Goal: Task Accomplishment & Management: Use online tool/utility

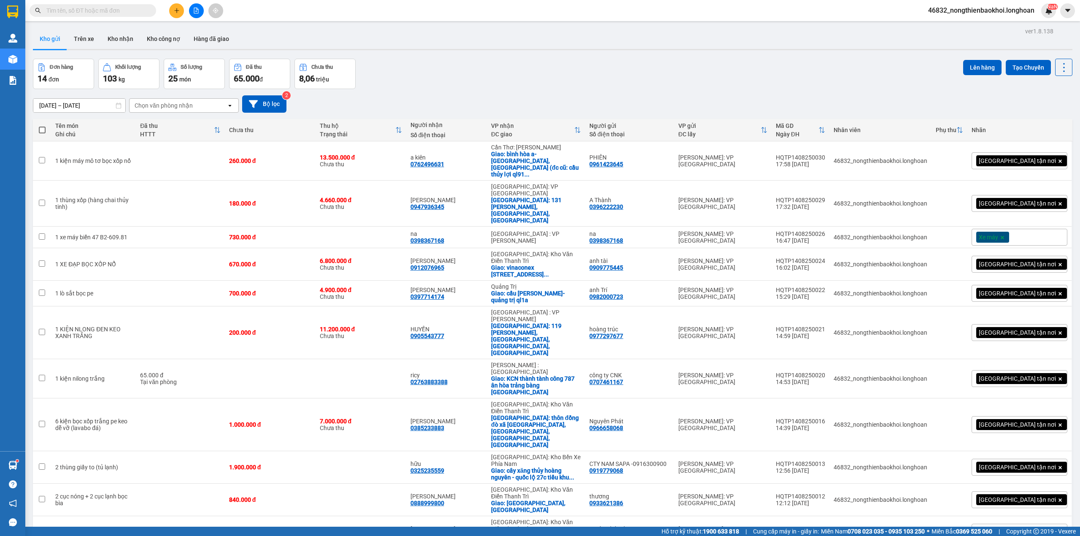
click at [468, 36] on div "Kho gửi Trên xe Kho nhận Kho công nợ Hàng đã giao" at bounding box center [552, 40] width 1039 height 22
drag, startPoint x: 481, startPoint y: 52, endPoint x: 516, endPoint y: 50, distance: 35.1
click at [483, 52] on div "ver 1.8.138 Kho gửi Trên xe Kho nhận Kho công nợ Hàng đã giao Đơn hàng 14 đơn K…" at bounding box center [553, 364] width 1046 height 678
click at [1031, 69] on button "Tạo Chuyến" at bounding box center [1028, 67] width 45 height 15
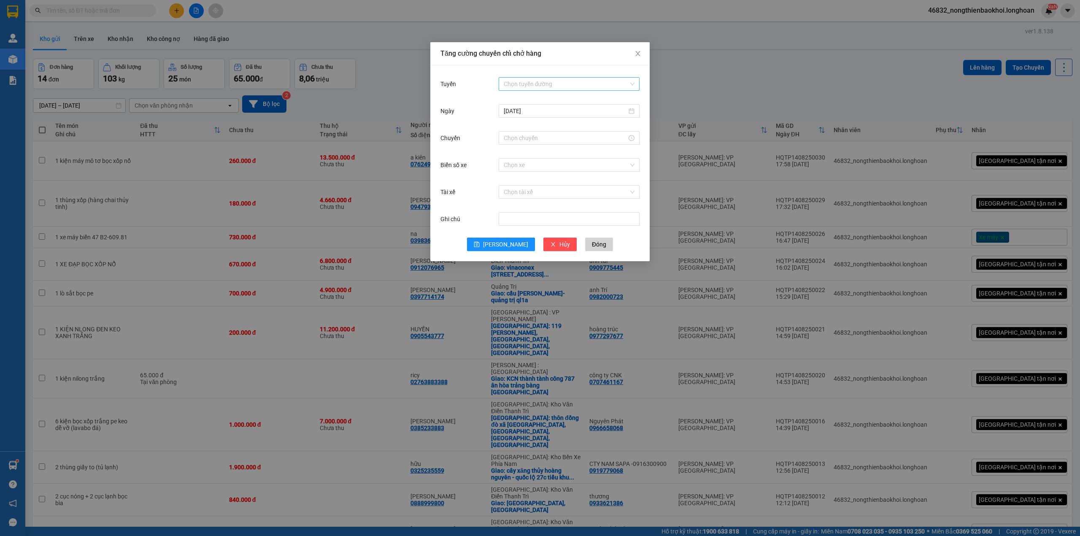
click at [559, 90] on div "Chọn tuyến đường" at bounding box center [569, 83] width 141 height 13
click at [638, 56] on icon "close" at bounding box center [637, 53] width 7 height 7
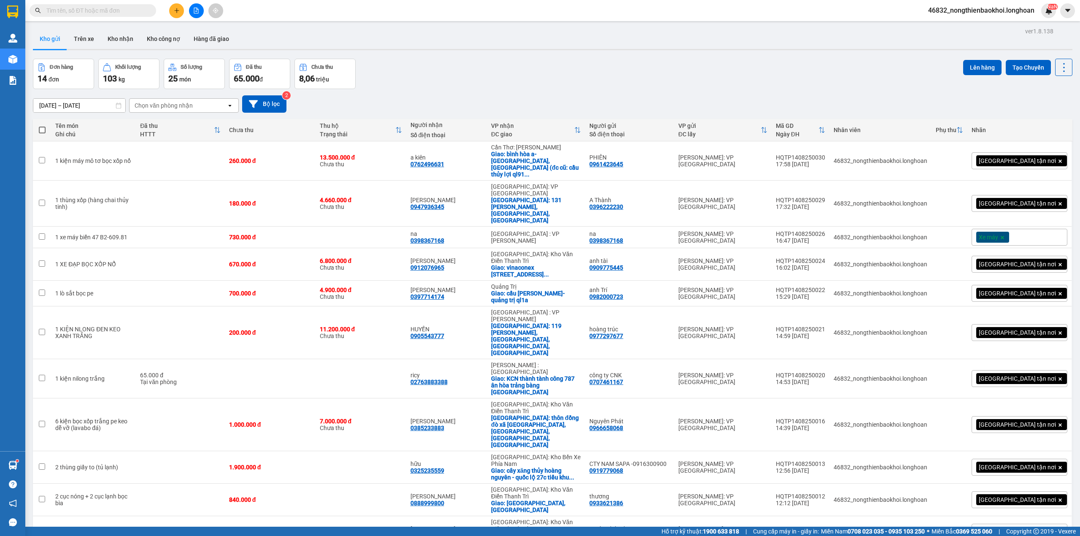
click at [627, 67] on div "Đơn hàng 14 đơn Khối lượng 103 kg Số lượng 25 món Đã thu 65.000 đ Chưa thu 8,06…" at bounding box center [552, 74] width 1039 height 30
click at [395, 76] on div "Đơn hàng 14 đơn Khối lượng 103 kg Số lượng 25 món Đã thu 65.000 đ Chưa thu 8,06…" at bounding box center [552, 74] width 1039 height 30
click at [1015, 65] on button "Tạo Chuyến" at bounding box center [1028, 67] width 45 height 15
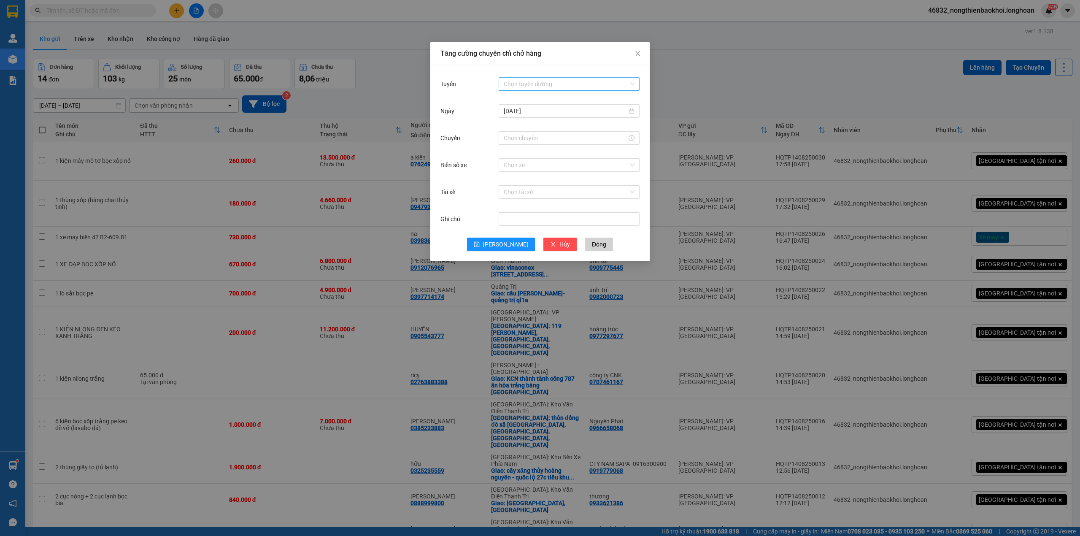
click at [553, 83] on input "Tuyến" at bounding box center [566, 84] width 125 height 13
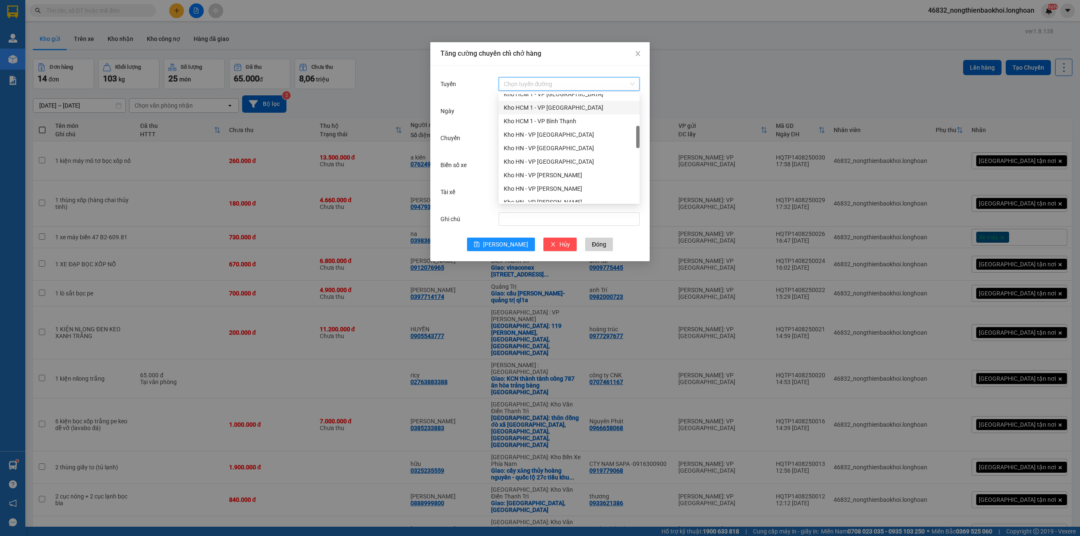
scroll to position [281, 0]
click at [549, 156] on div "VP Tân Phú - Kho HCM 1" at bounding box center [569, 157] width 131 height 9
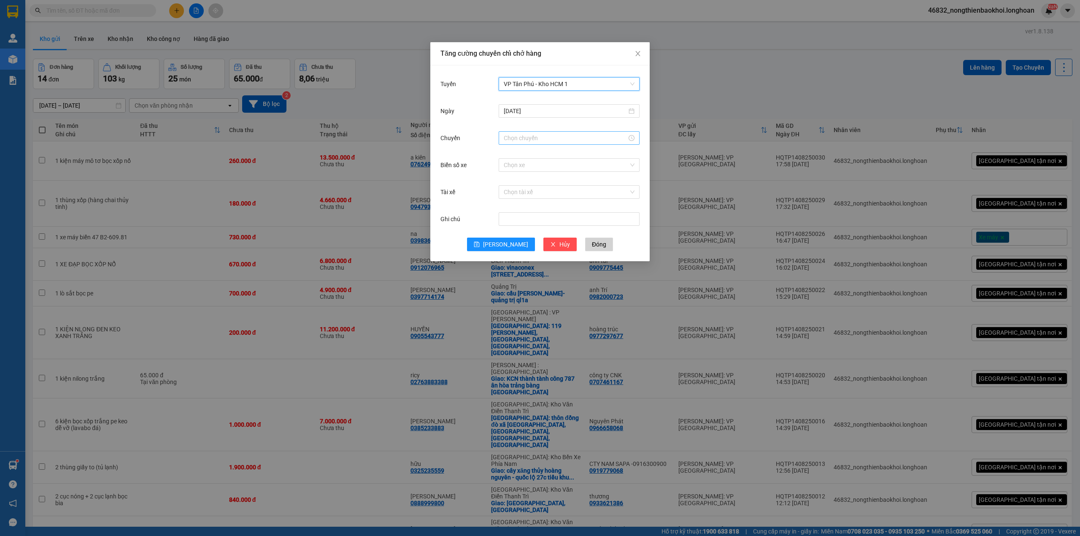
click at [535, 140] on input "Chuyến" at bounding box center [565, 137] width 123 height 9
click at [510, 189] on div "22" at bounding box center [511, 189] width 24 height 12
type input "22:00"
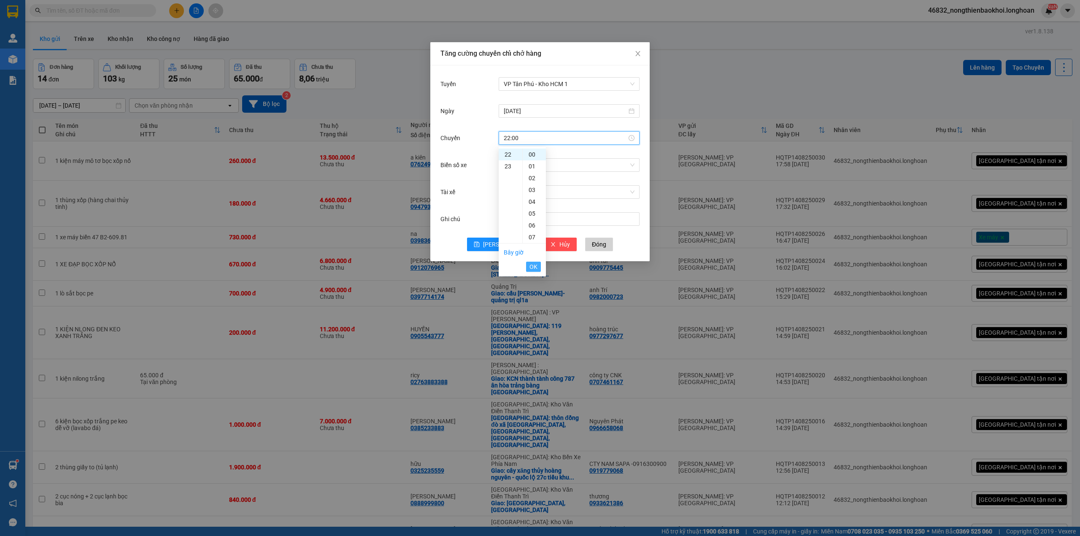
click at [537, 267] on span "OK" at bounding box center [533, 266] width 8 height 9
click at [546, 161] on input "Biển số xe" at bounding box center [566, 165] width 125 height 13
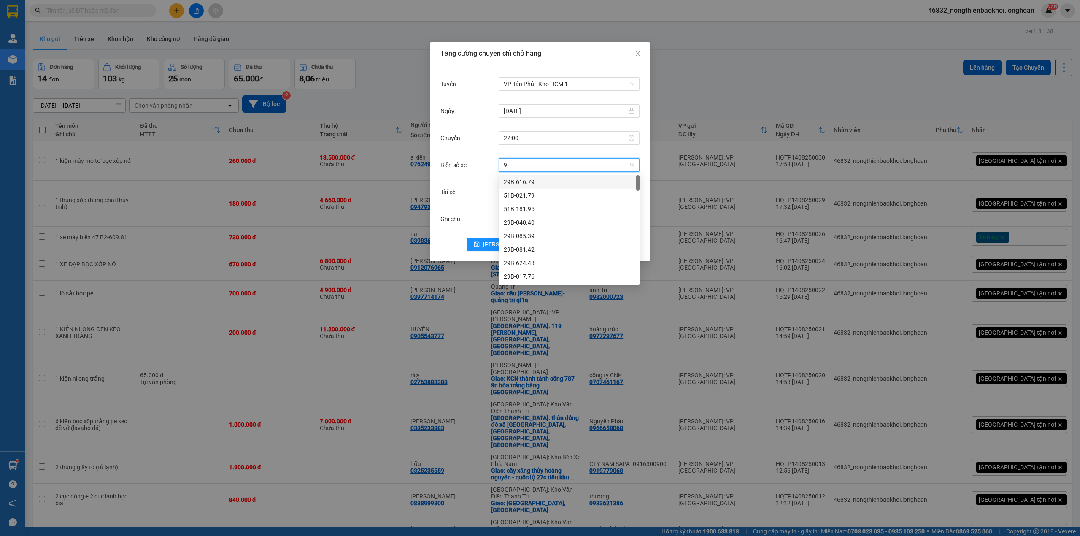
type input "97"
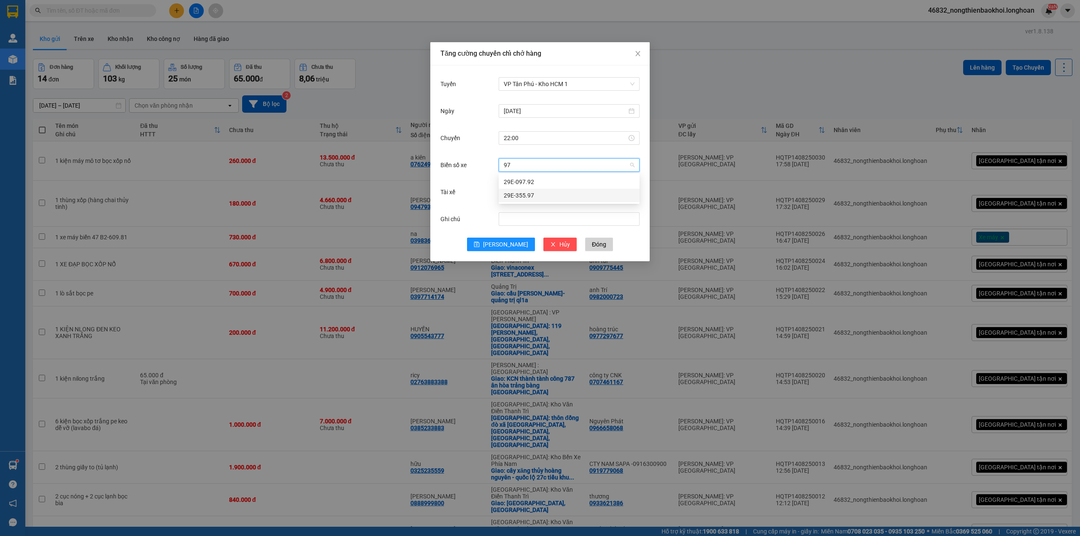
click at [537, 197] on div "29E-355.97" at bounding box center [569, 195] width 131 height 9
click at [532, 197] on input "Tài xế" at bounding box center [566, 192] width 125 height 13
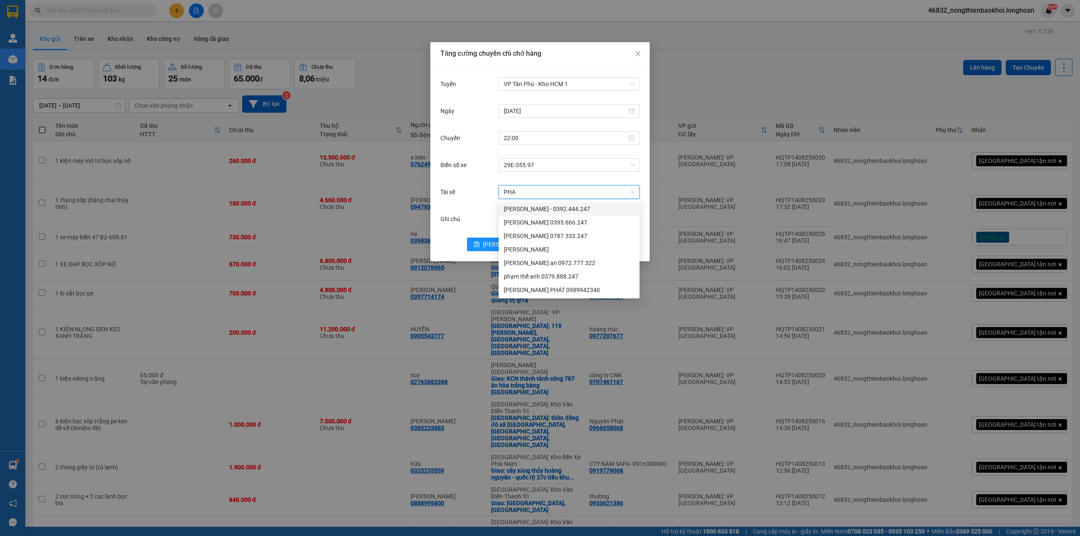
type input "PHAT"
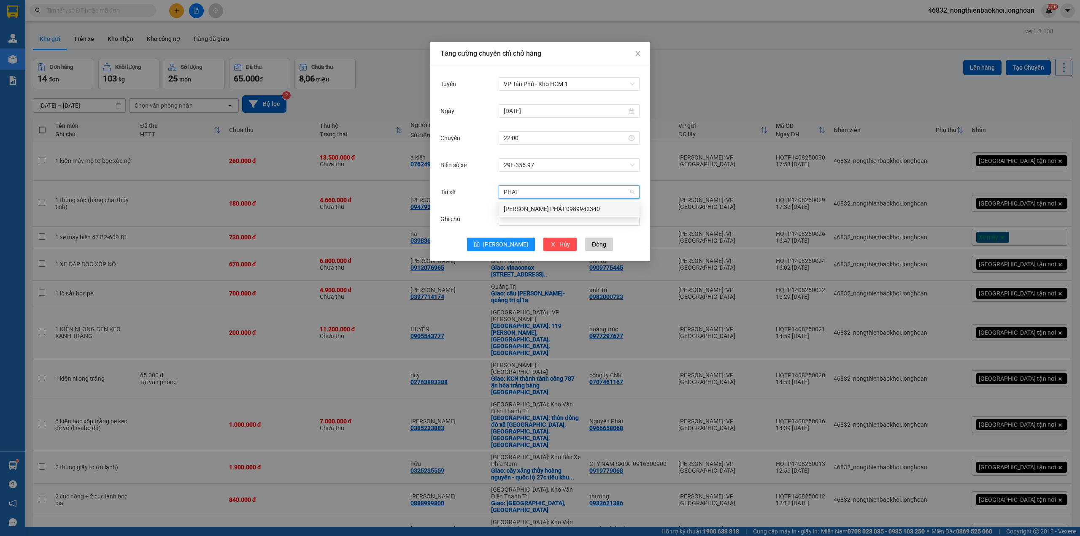
click at [537, 208] on div "[PERSON_NAME] PHÁT 0989942340" at bounding box center [569, 208] width 131 height 9
click at [494, 240] on button "[PERSON_NAME]" at bounding box center [501, 243] width 68 height 13
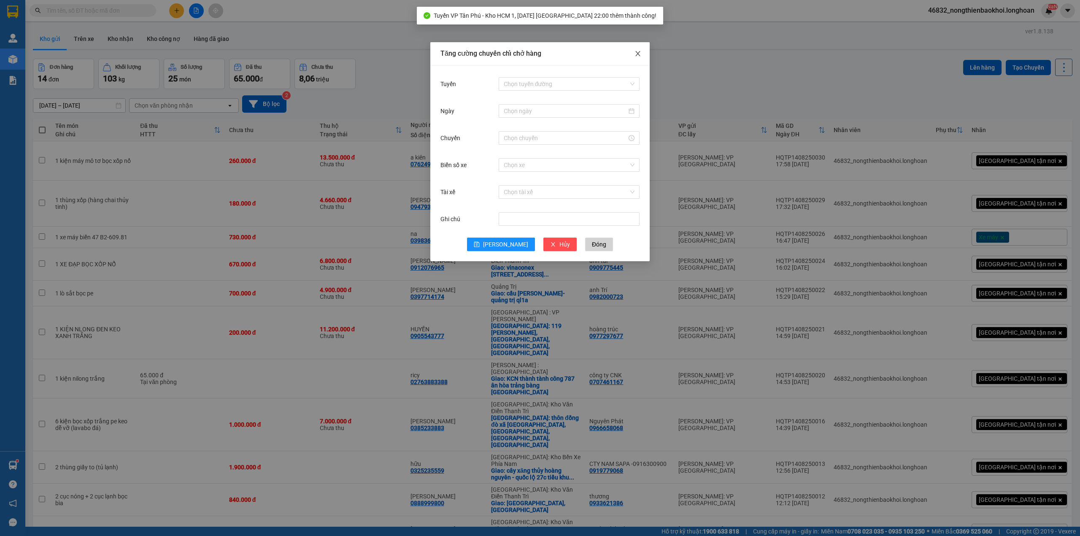
click at [643, 56] on span "Close" at bounding box center [638, 54] width 24 height 24
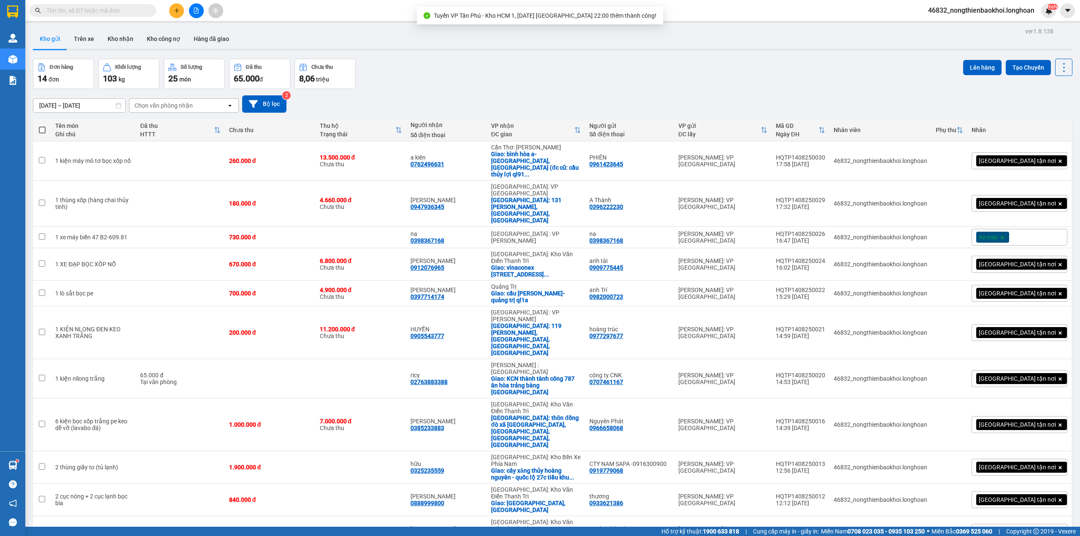
click at [510, 73] on div "Đơn hàng 14 đơn Khối lượng 103 kg Số lượng 25 món Đã thu 65.000 đ Chưa thu 8,06…" at bounding box center [552, 74] width 1039 height 30
click at [40, 129] on span at bounding box center [42, 130] width 7 height 7
click at [42, 126] on input "checkbox" at bounding box center [42, 126] width 0 height 0
checkbox input "true"
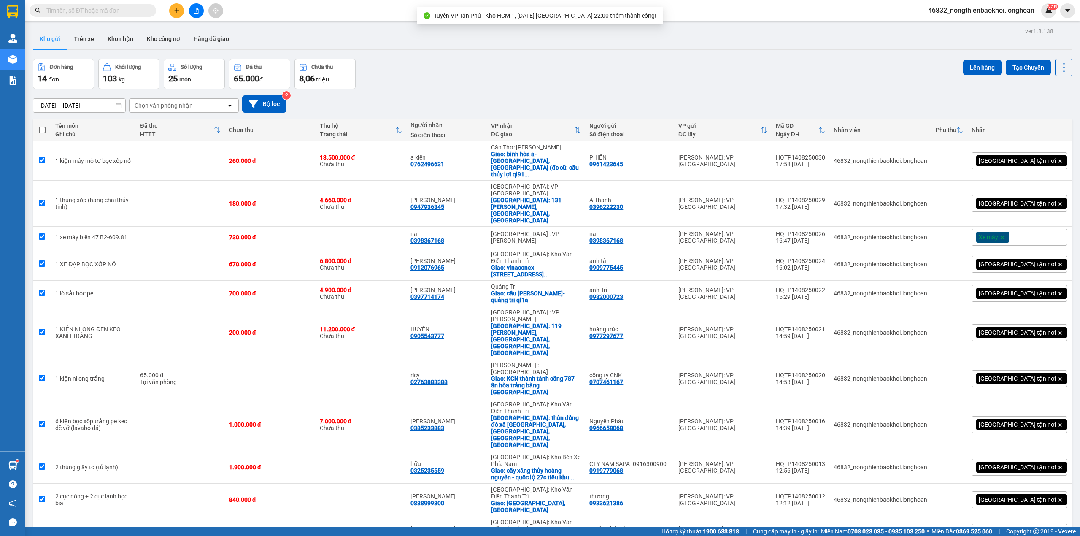
checkbox input "true"
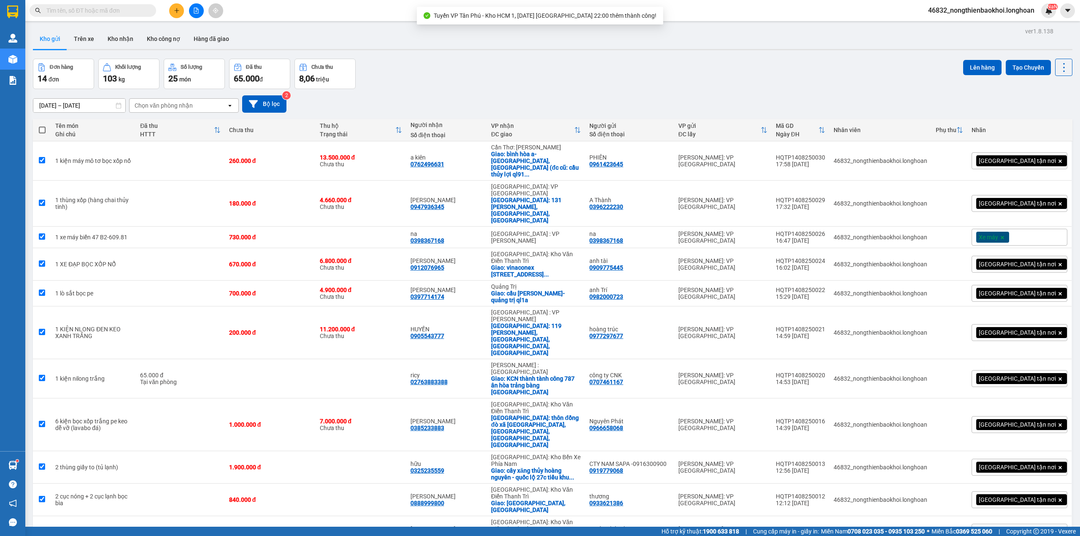
checkbox input "true"
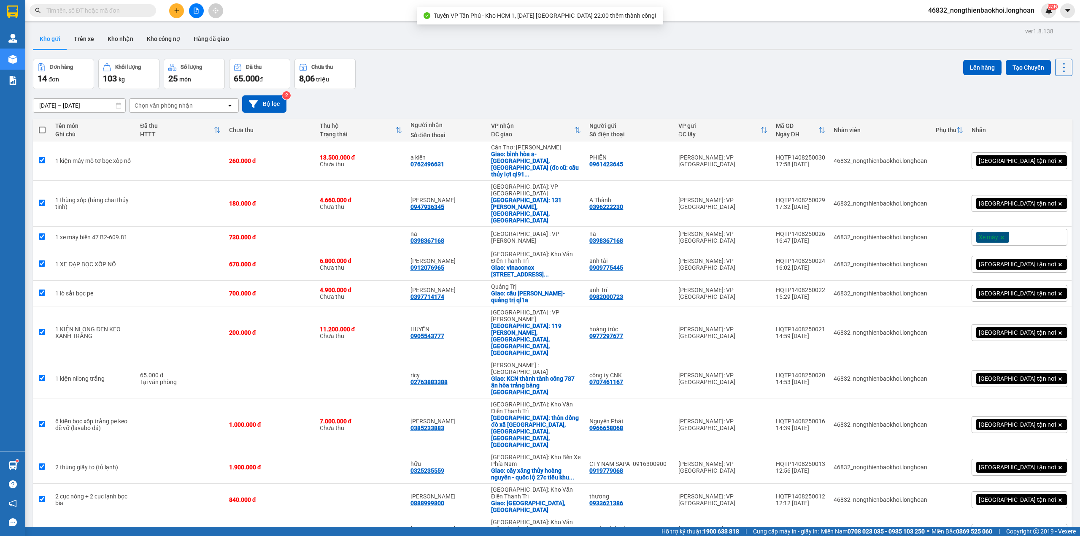
checkbox input "true"
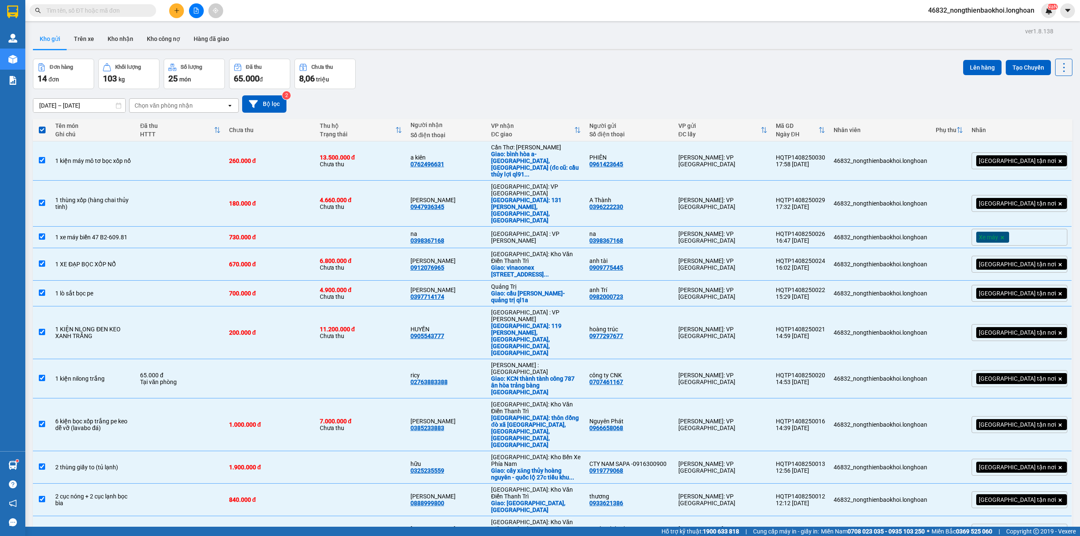
click at [41, 129] on span at bounding box center [42, 130] width 7 height 7
click at [42, 126] on input "checkbox" at bounding box center [42, 126] width 0 height 0
checkbox input "false"
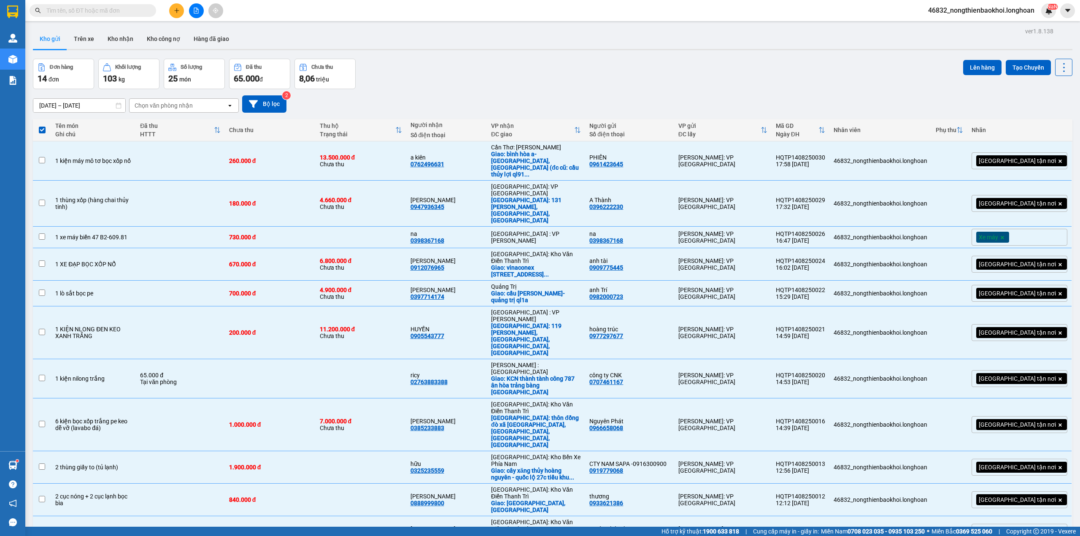
checkbox input "false"
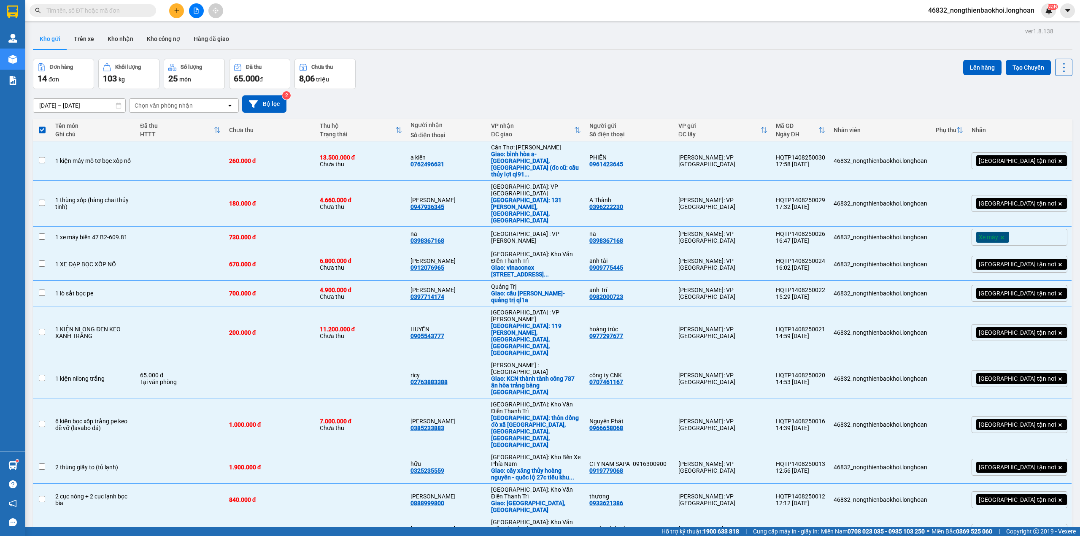
checkbox input "false"
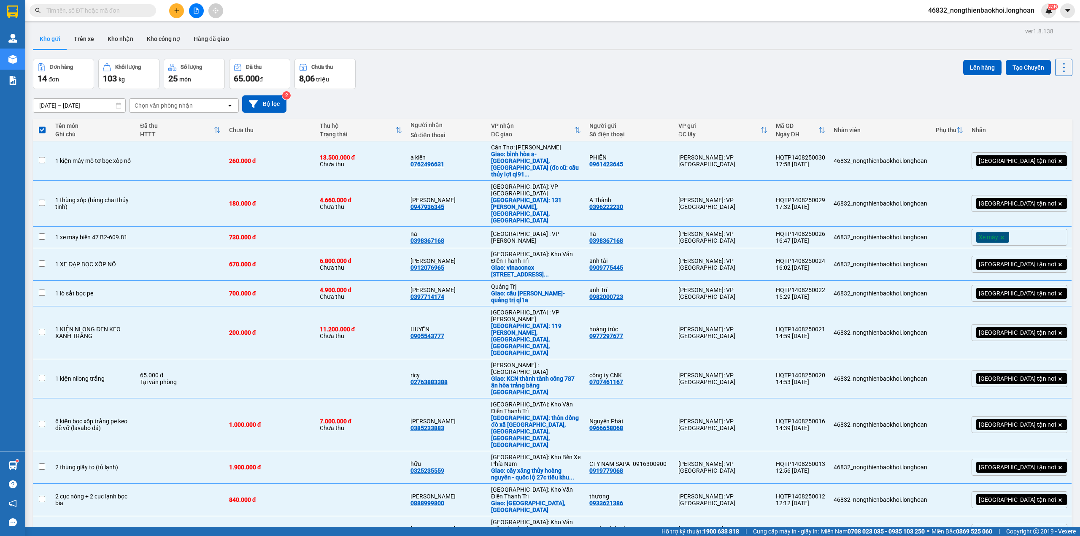
checkbox input "false"
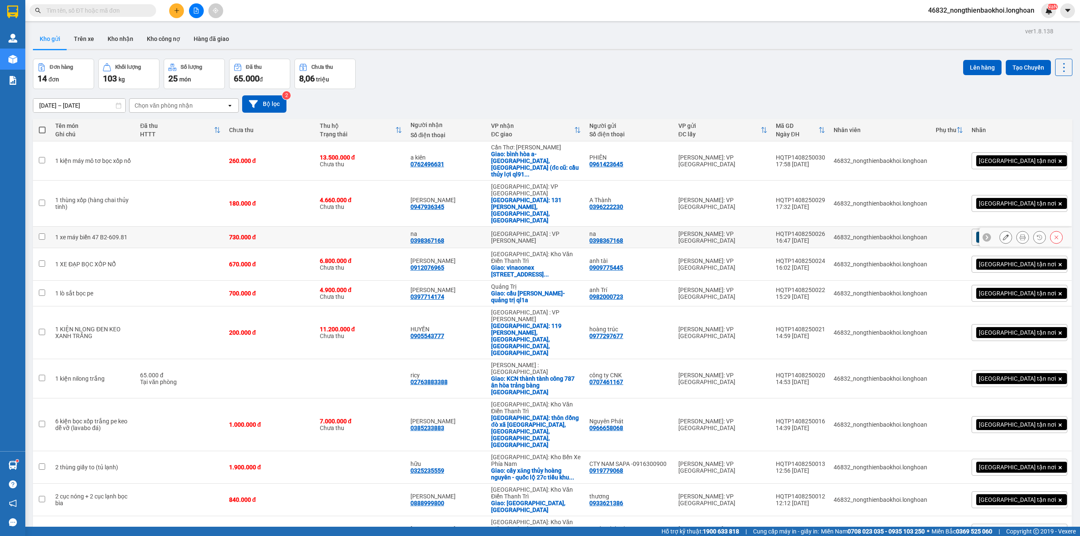
click at [169, 227] on td at bounding box center [180, 238] width 89 height 22
checkbox input "true"
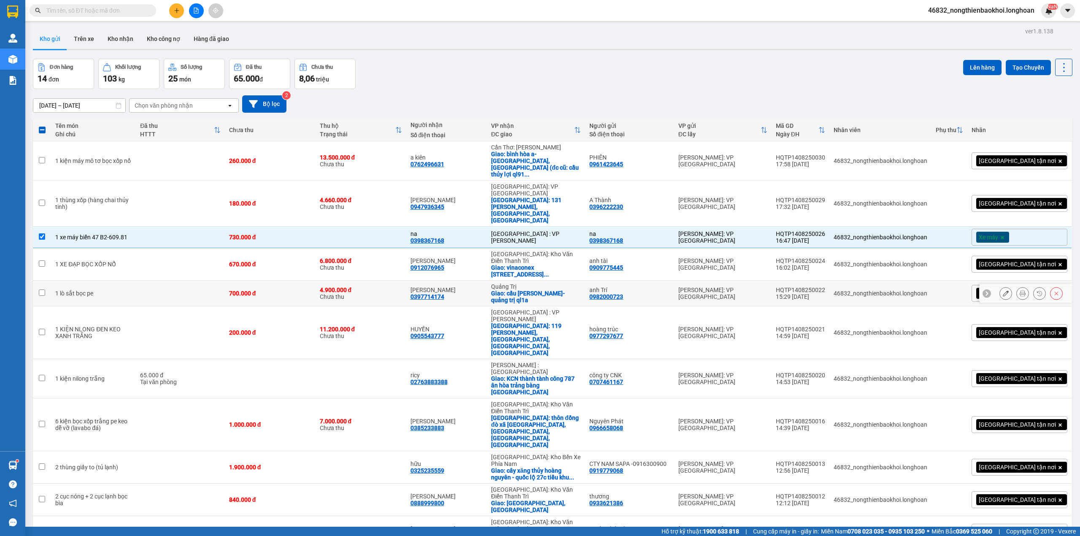
click at [153, 281] on td at bounding box center [180, 294] width 89 height 26
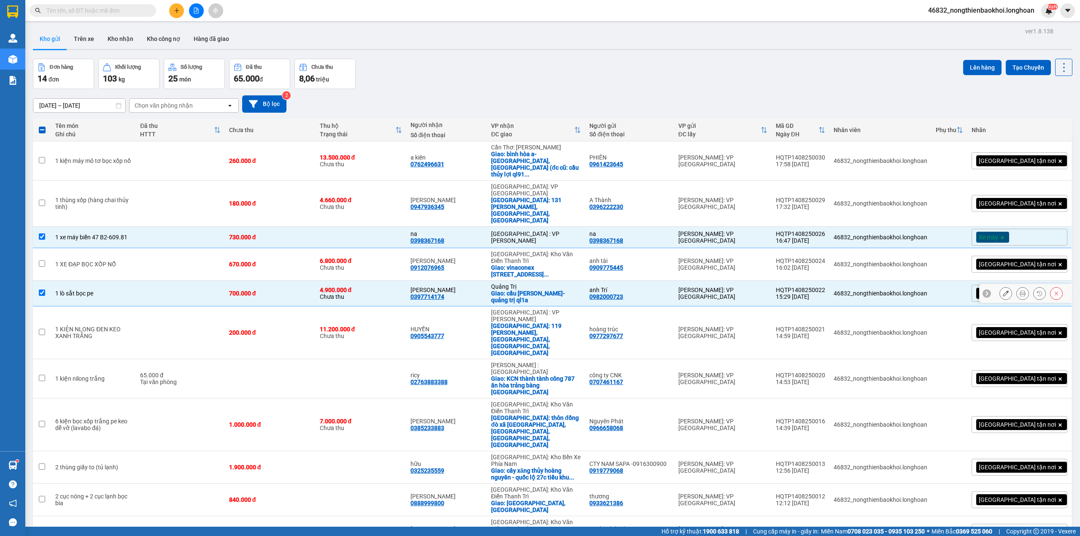
click at [153, 281] on td at bounding box center [180, 294] width 89 height 26
checkbox input "false"
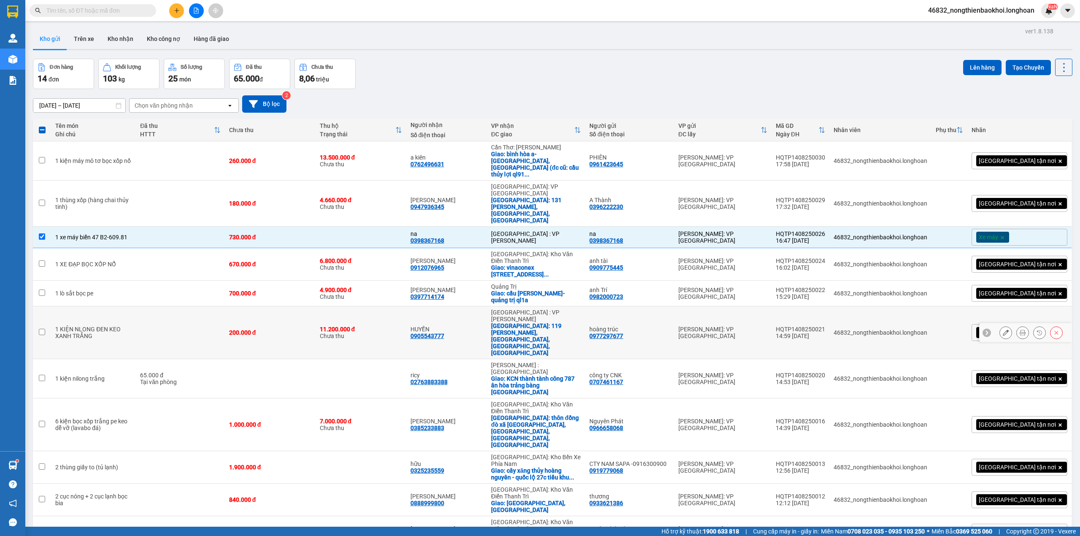
click at [157, 306] on td at bounding box center [180, 332] width 89 height 53
checkbox input "true"
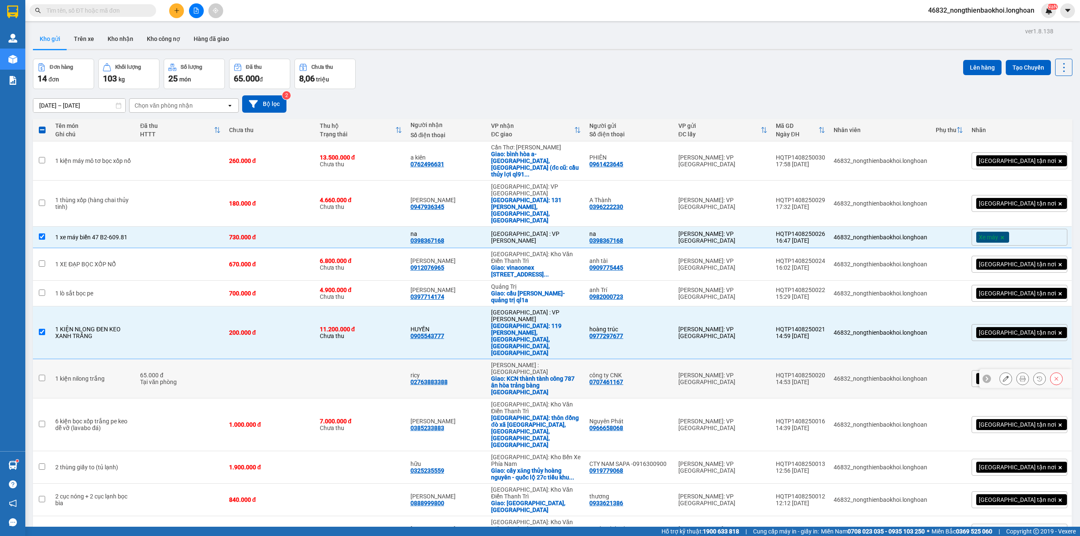
click at [136, 359] on td "1 kiện nilong trắng" at bounding box center [93, 378] width 85 height 39
checkbox input "true"
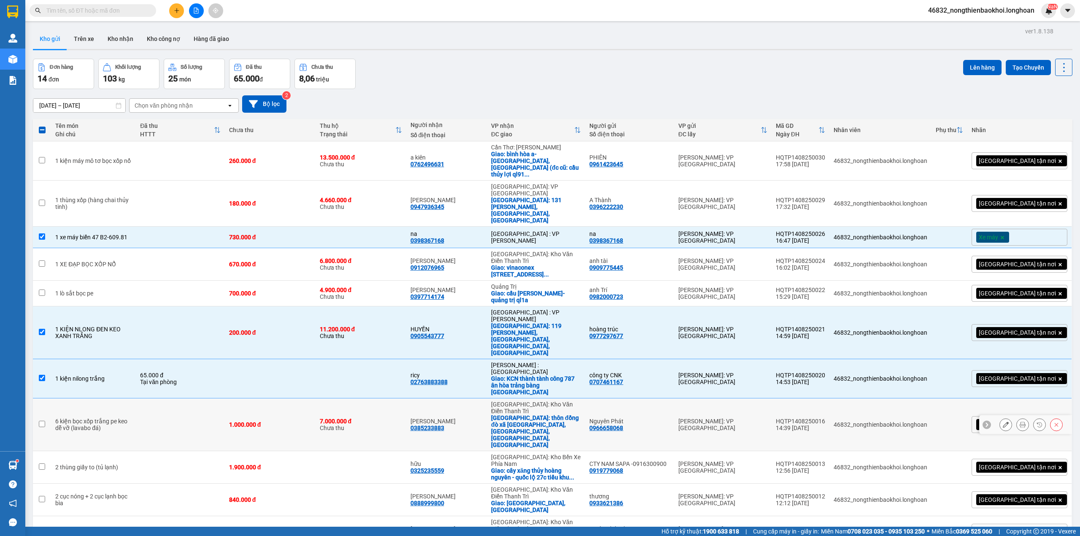
click at [144, 398] on td at bounding box center [180, 424] width 89 height 53
checkbox input "true"
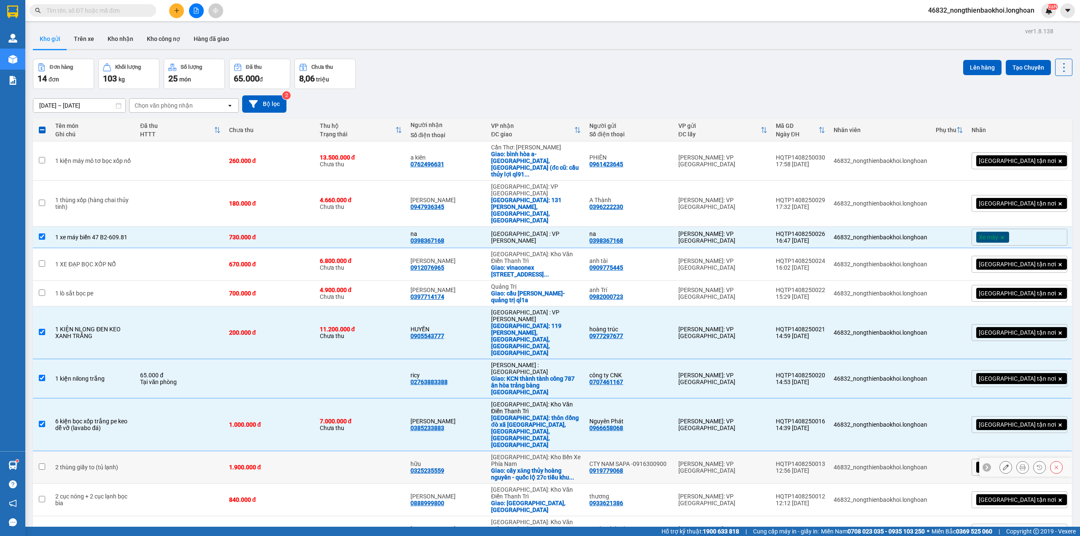
click at [156, 451] on td at bounding box center [180, 467] width 89 height 32
checkbox input "true"
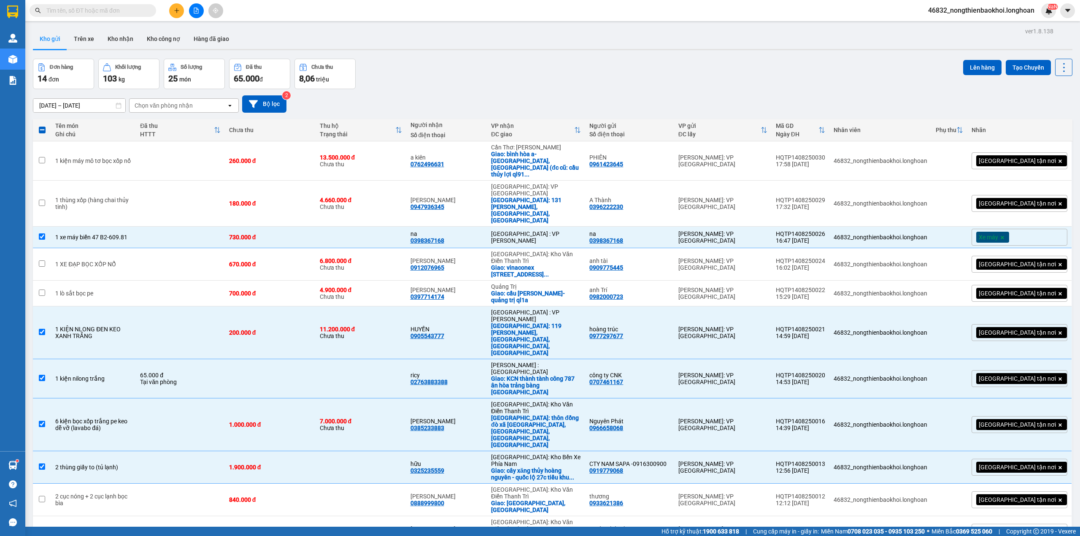
checkbox input "true"
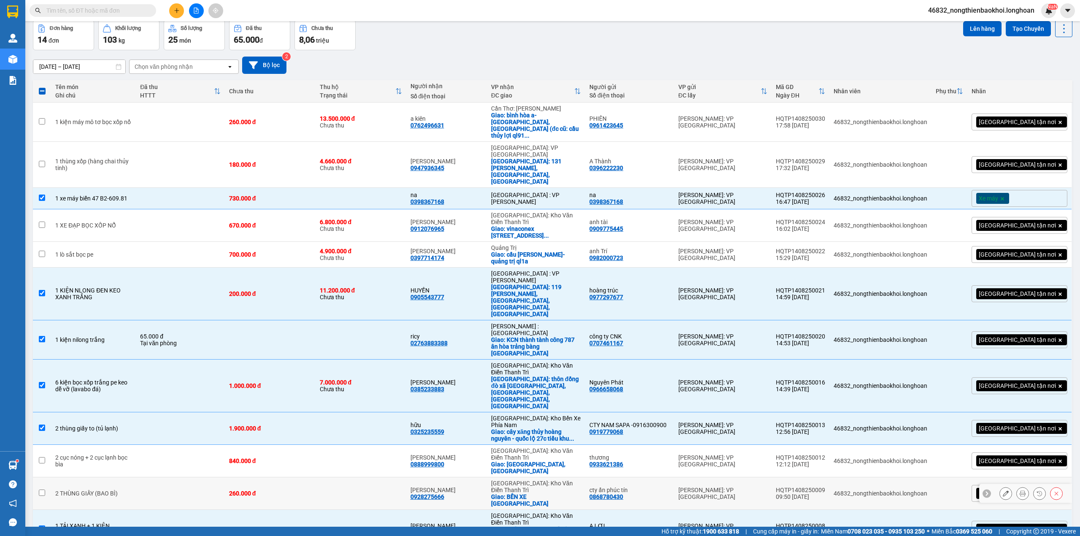
scroll to position [0, 0]
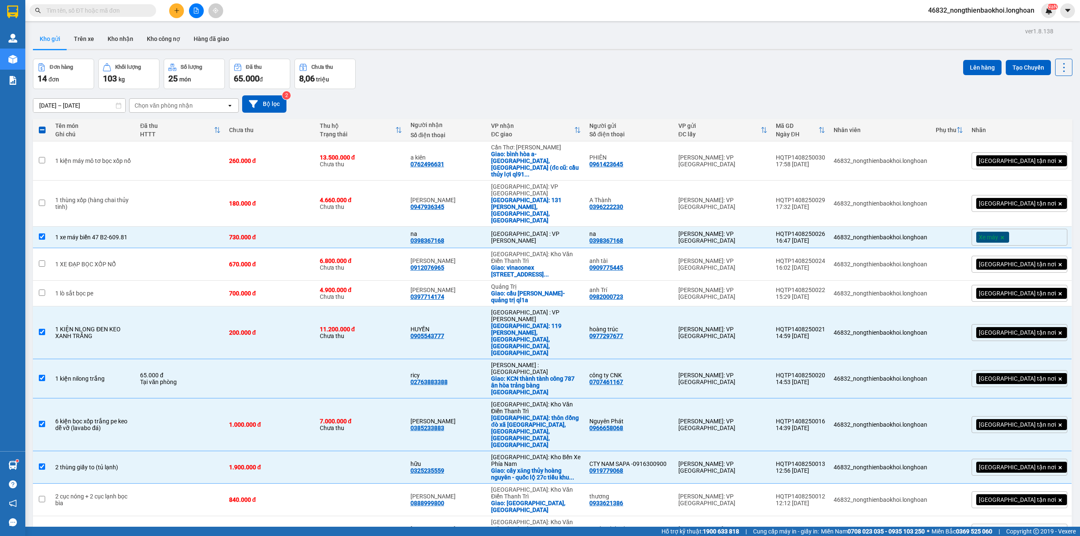
drag, startPoint x: 981, startPoint y: 59, endPoint x: 863, endPoint y: 56, distance: 118.2
click at [866, 54] on div "ver 1.8.138 Kho gửi Trên xe Kho nhận Kho công nợ Hàng đã giao Đơn hàng 14 đơn K…" at bounding box center [553, 364] width 1046 height 678
click at [832, 71] on div "Đơn hàng 14 đơn Khối lượng 103 kg Số lượng 25 món Đã thu 65.000 đ Chưa thu 8,06…" at bounding box center [552, 74] width 1039 height 30
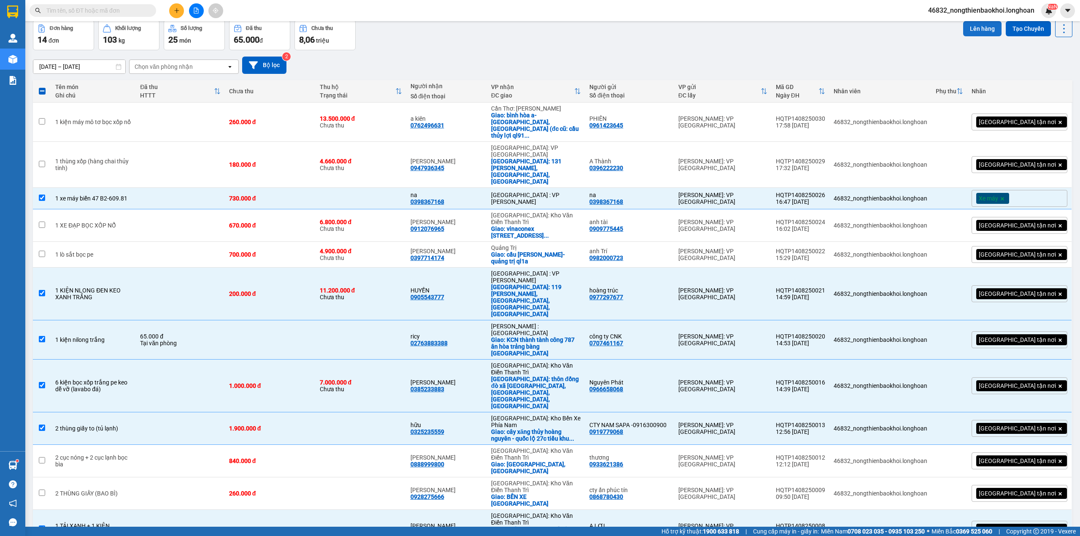
click at [968, 27] on button "Lên hàng" at bounding box center [982, 28] width 38 height 15
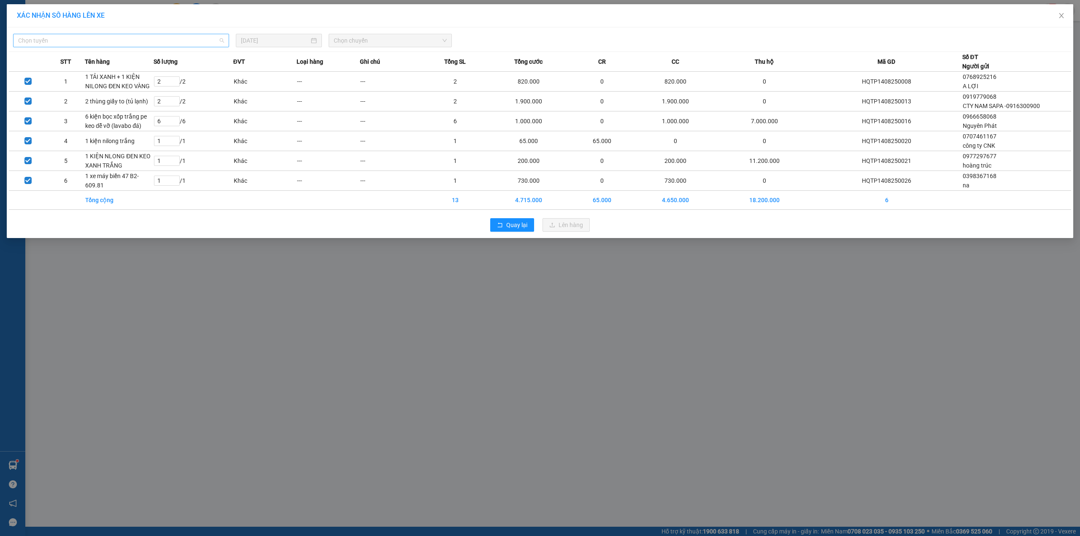
click at [206, 40] on span "Chọn tuyến" at bounding box center [121, 40] width 206 height 13
type input "PHU"
click at [122, 61] on div "VP Tân Phú - Kho HCM 1" at bounding box center [121, 57] width 206 height 9
click at [422, 40] on span "Chọn chuyến" at bounding box center [390, 40] width 113 height 13
click at [359, 84] on div "22:00 (TC) - 29E-355.97" at bounding box center [367, 84] width 66 height 9
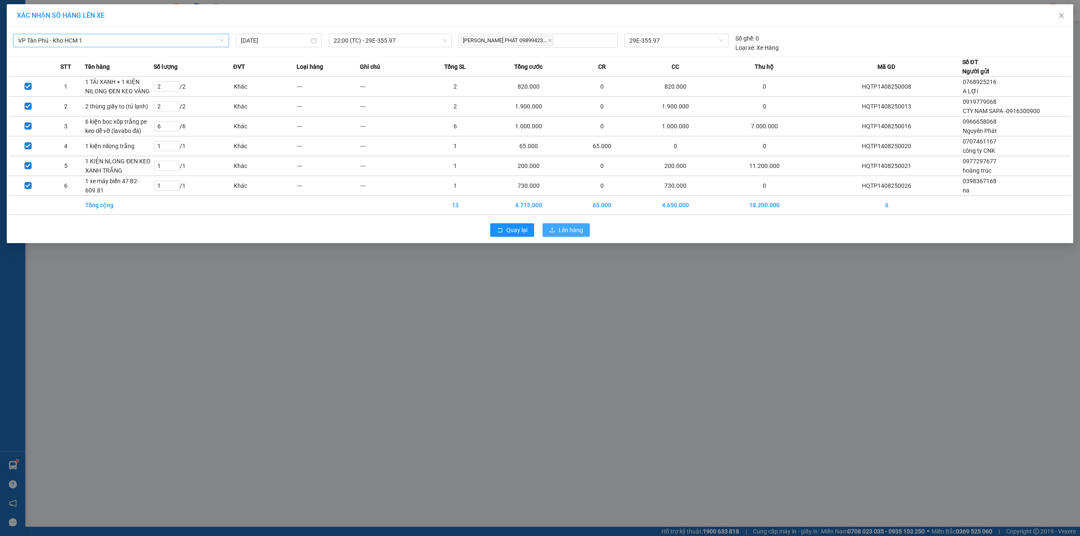
click at [566, 232] on span "Lên hàng" at bounding box center [570, 229] width 24 height 9
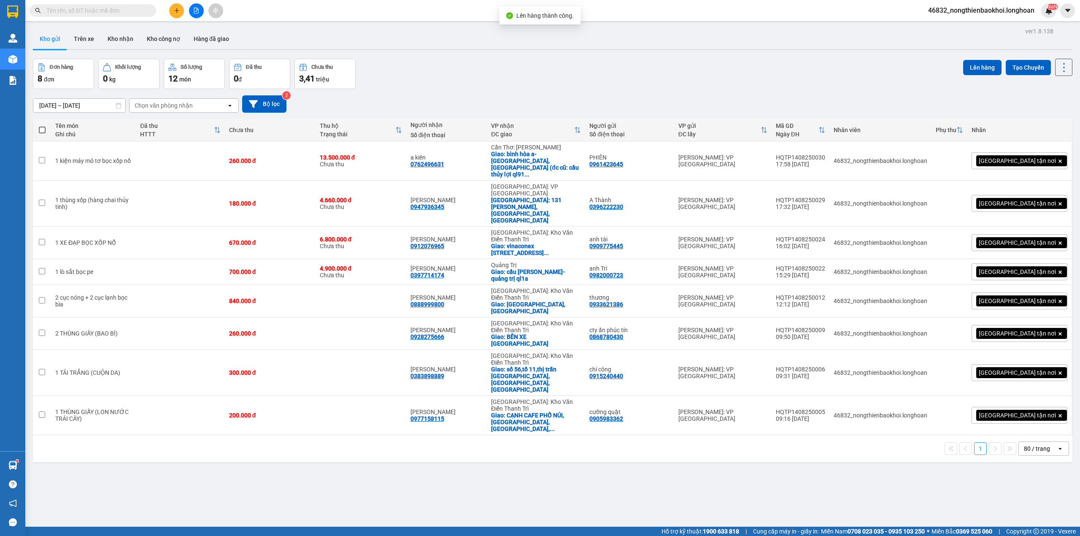
click at [527, 73] on div "Đơn hàng 8 đơn Khối lượng 0 kg Số lượng 12 món Đã thu 0 đ Chưa thu 3,41 [PERSON…" at bounding box center [552, 74] width 1039 height 30
click at [89, 39] on button "Trên xe" at bounding box center [84, 39] width 34 height 20
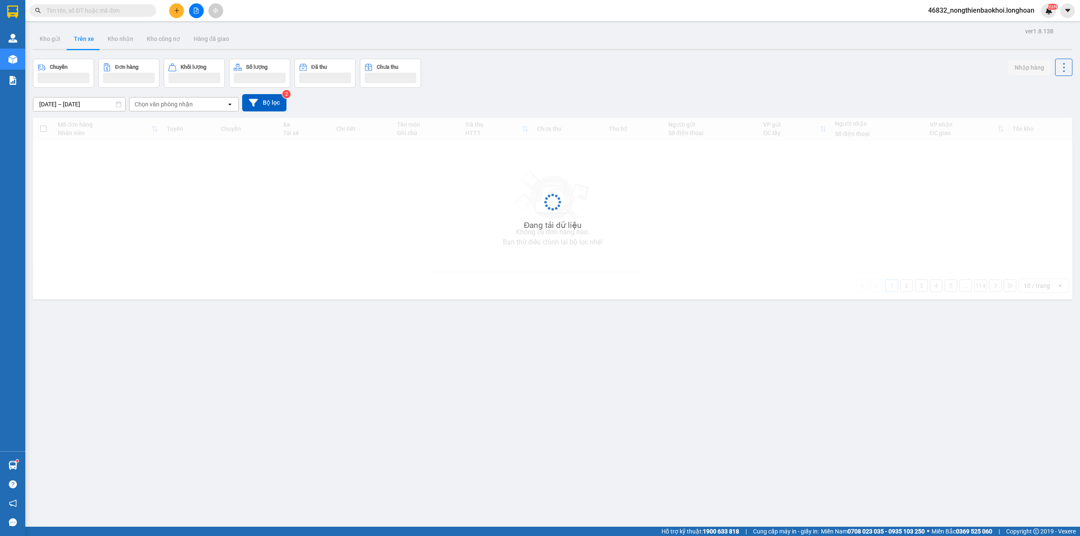
click at [577, 66] on div "Chuyến Đơn hàng Khối lượng Số lượng Đã thu Chưa thu Nhập hàng" at bounding box center [552, 73] width 1039 height 29
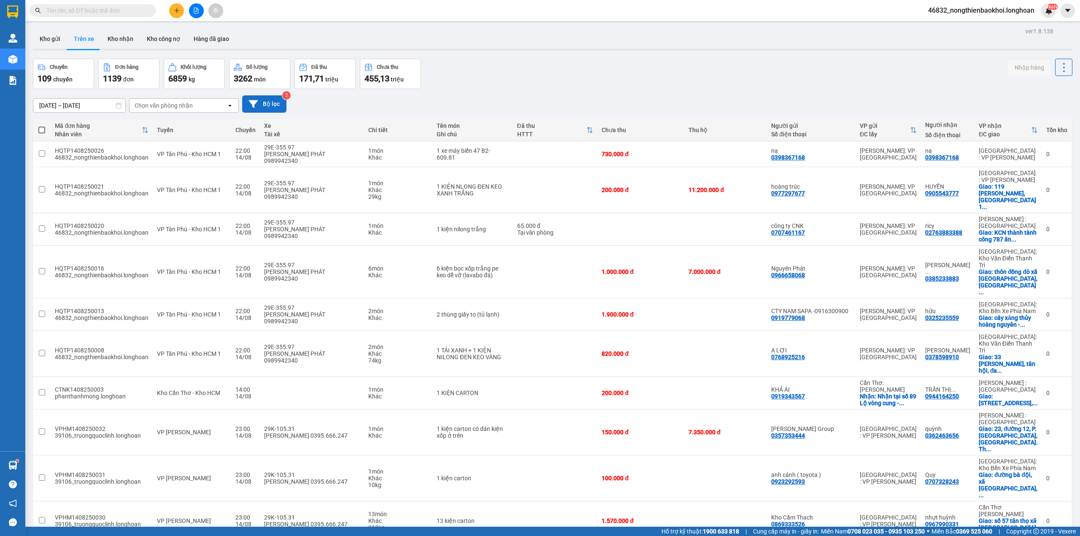
click at [271, 102] on button "Bộ lọc" at bounding box center [264, 103] width 44 height 17
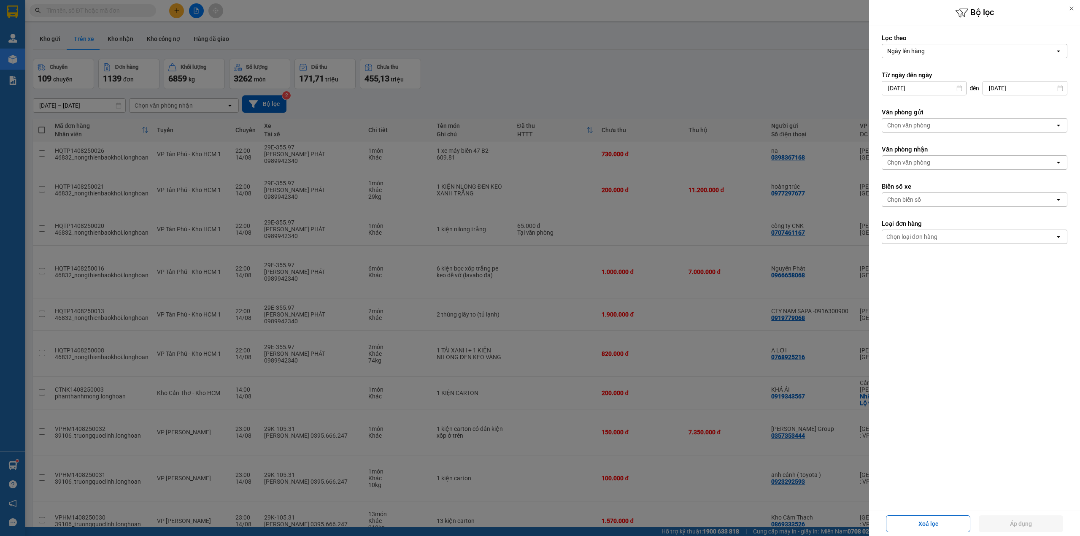
click at [932, 120] on div "Chọn văn phòng" at bounding box center [968, 125] width 173 height 13
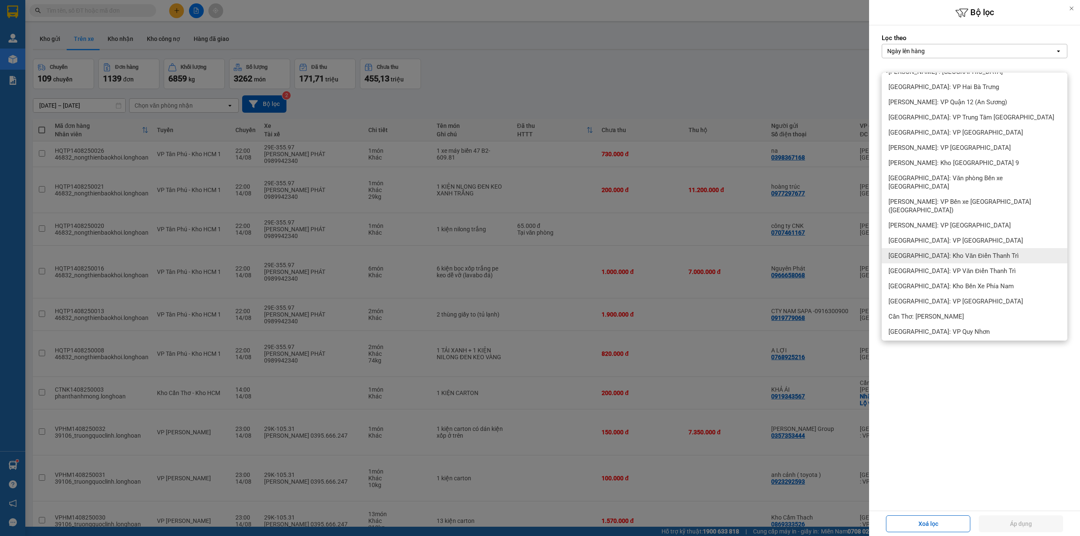
scroll to position [39, 0]
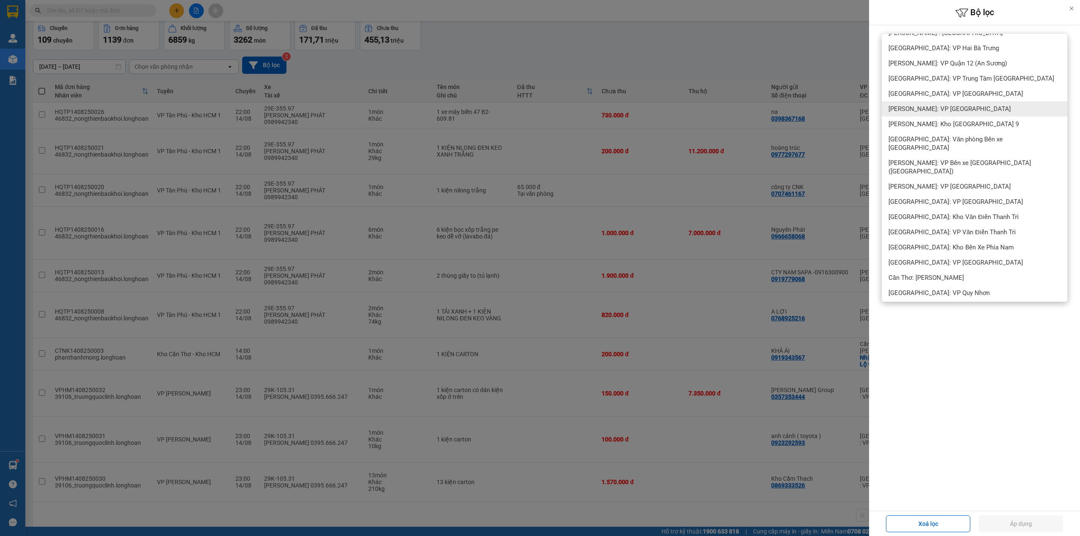
click at [928, 104] on div "[PERSON_NAME]: VP [GEOGRAPHIC_DATA]" at bounding box center [975, 108] width 186 height 15
drag, startPoint x: 1028, startPoint y: 524, endPoint x: 1001, endPoint y: 492, distance: 41.6
click at [1028, 523] on button "Áp dụng" at bounding box center [1021, 523] width 84 height 17
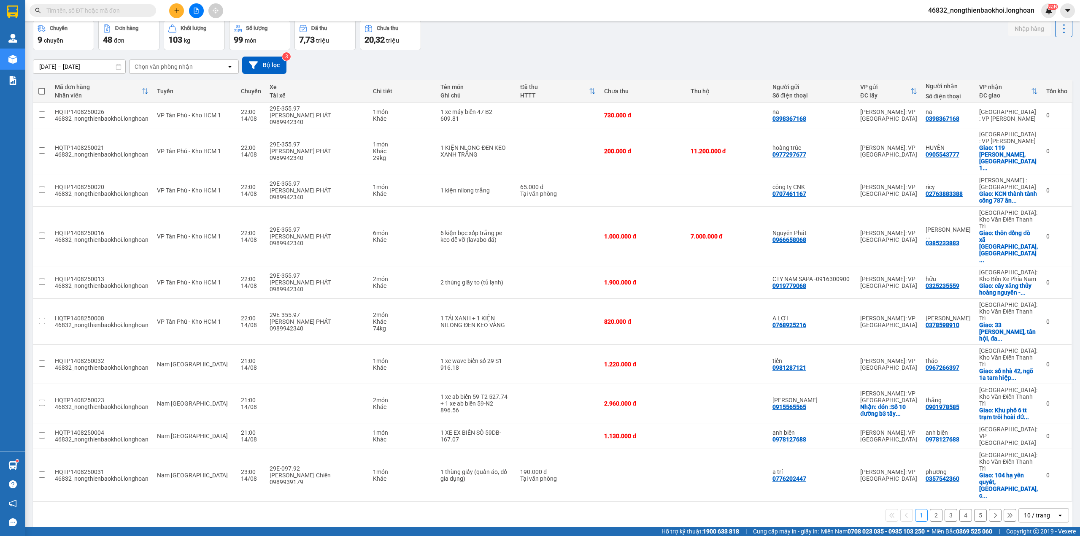
click at [930, 509] on button "2" at bounding box center [936, 515] width 13 height 13
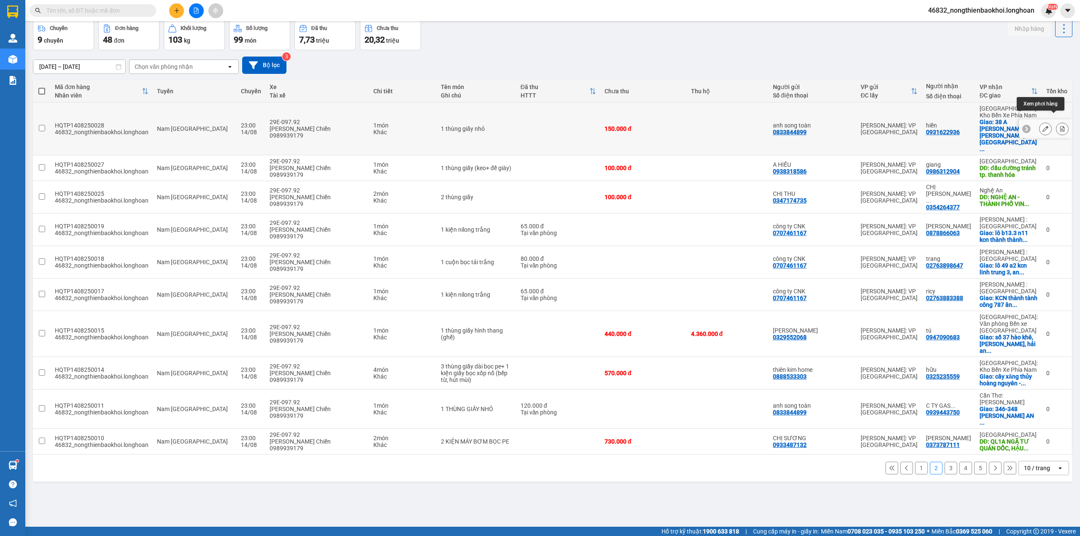
click at [1059, 126] on icon at bounding box center [1062, 129] width 6 height 6
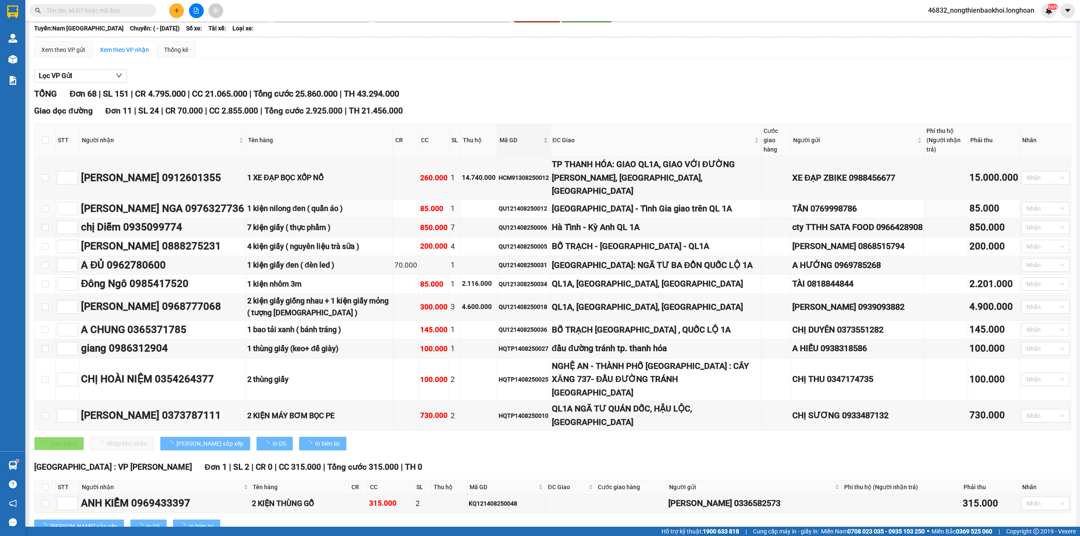
type input "[DATE]"
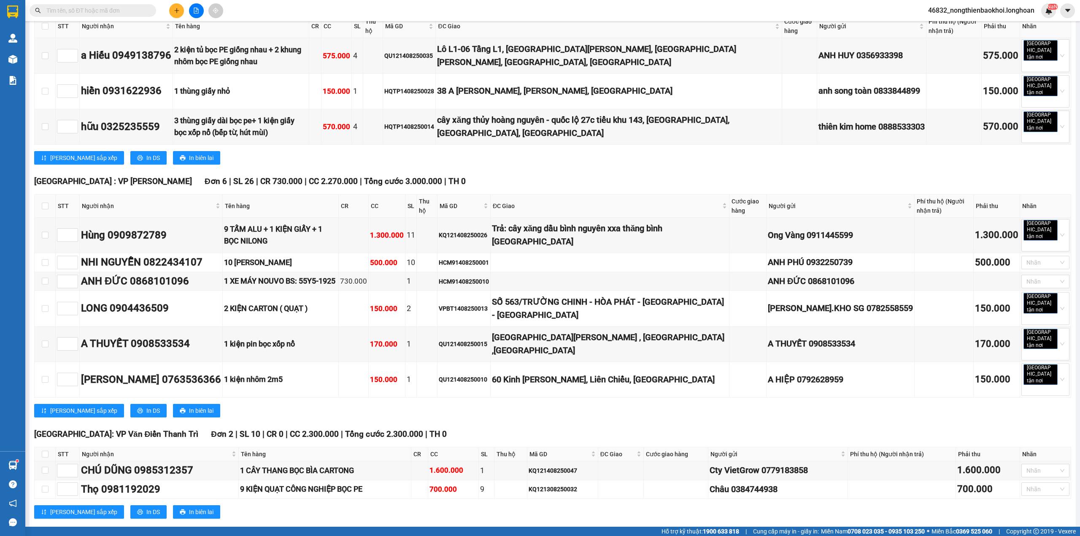
scroll to position [2306, 0]
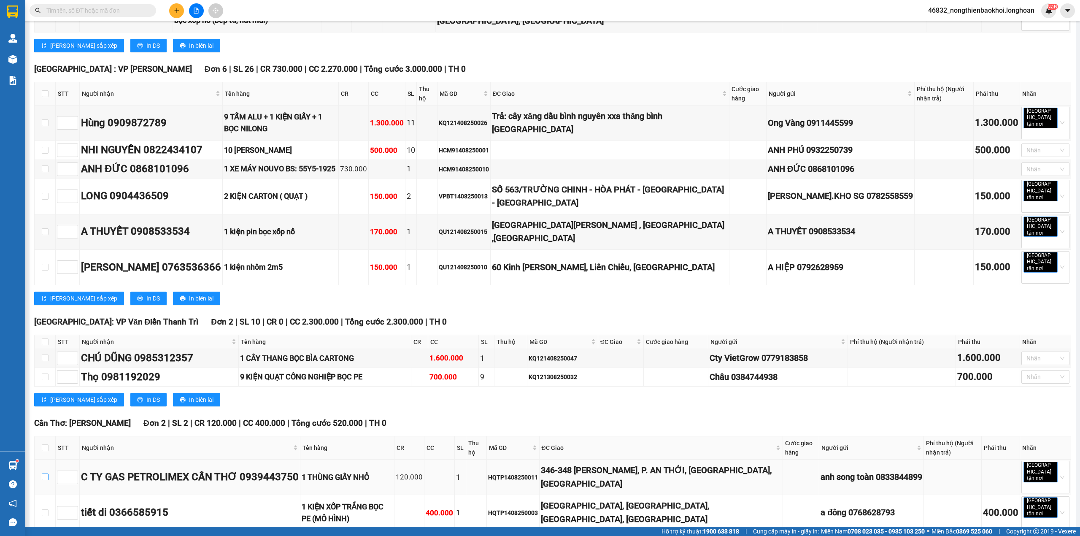
click at [46, 473] on input "checkbox" at bounding box center [45, 476] width 7 height 7
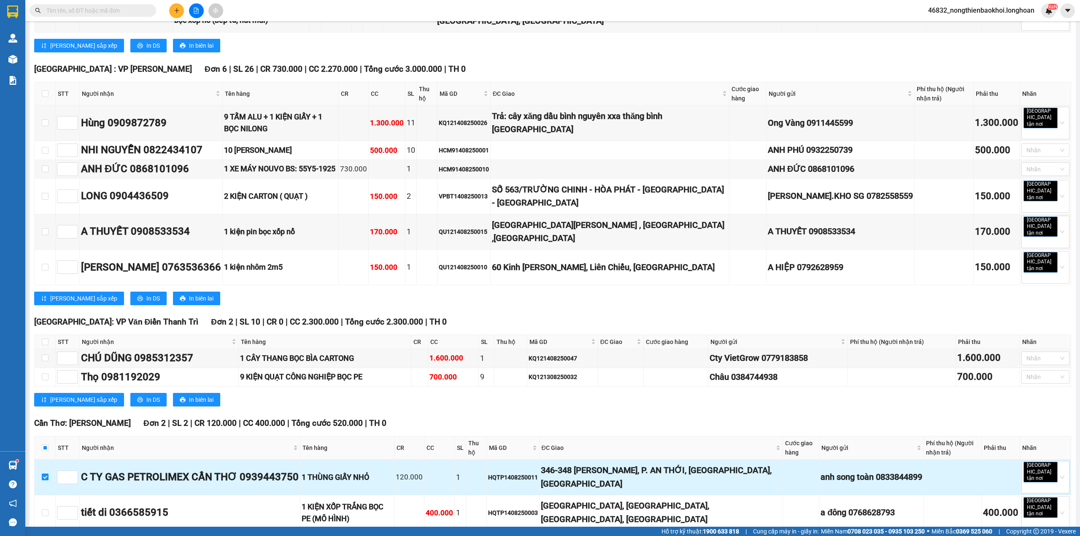
click at [43, 473] on input "checkbox" at bounding box center [45, 476] width 7 height 7
checkbox input "false"
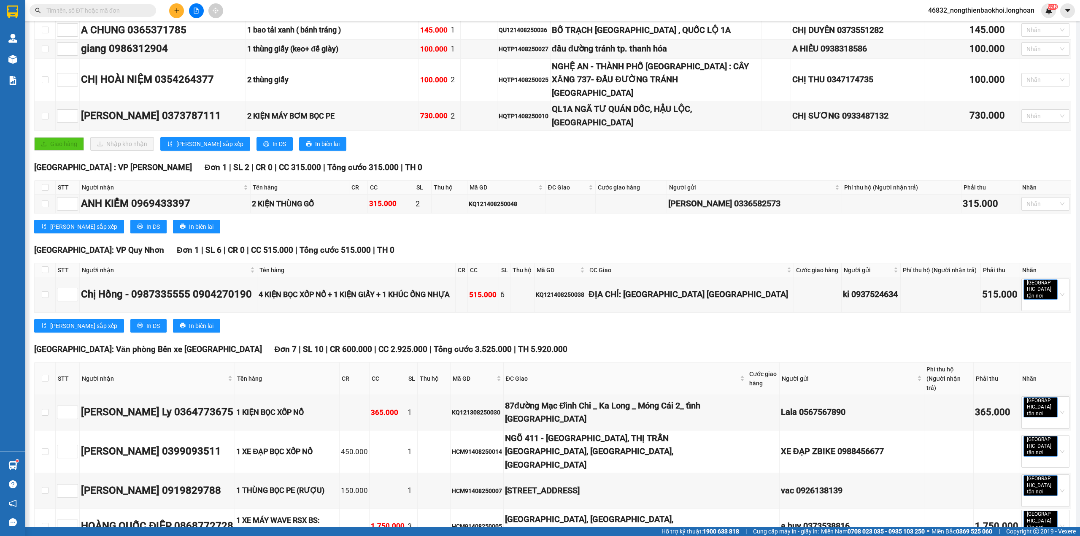
scroll to position [0, 0]
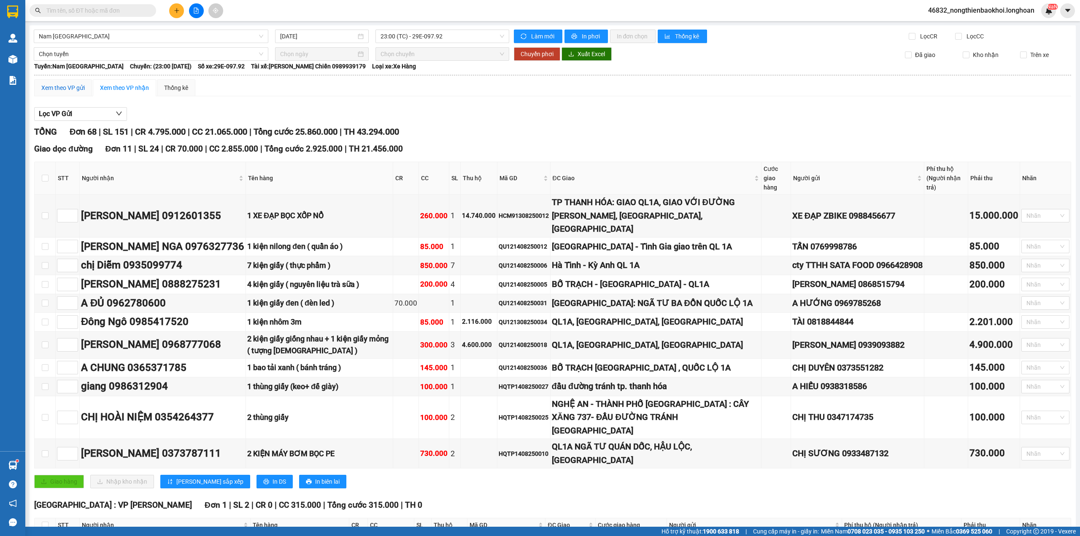
click at [80, 90] on div "Xem theo VP gửi" at bounding box center [62, 87] width 43 height 9
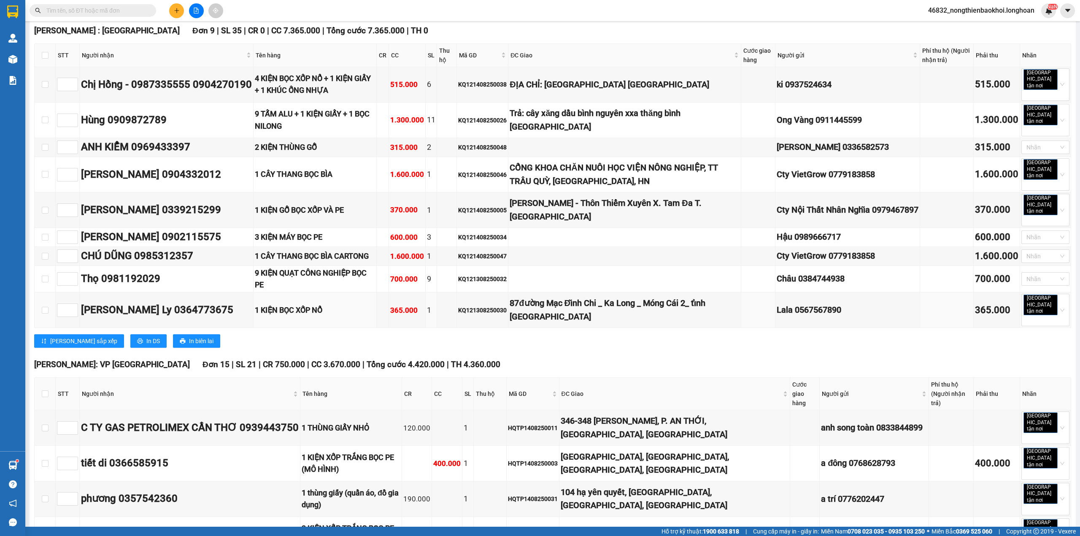
scroll to position [562, 0]
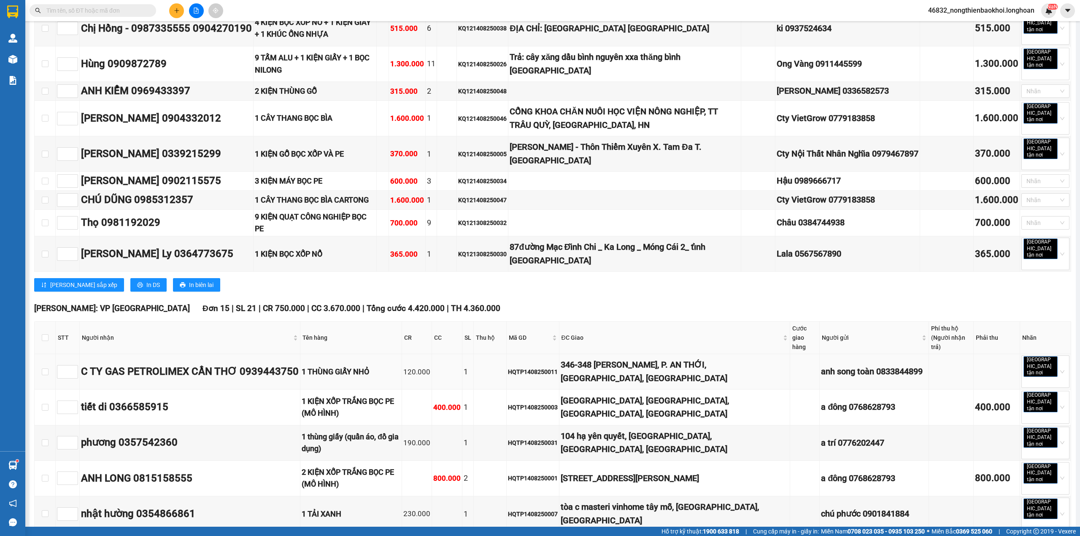
click at [41, 354] on td at bounding box center [45, 371] width 21 height 35
click at [42, 368] on input "checkbox" at bounding box center [45, 371] width 7 height 7
checkbox input "true"
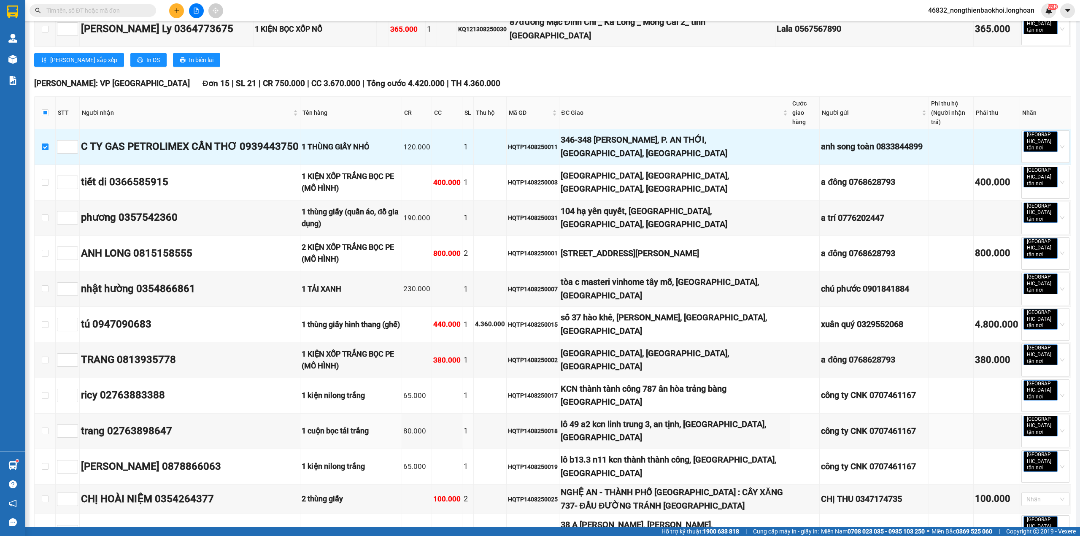
scroll to position [900, 0]
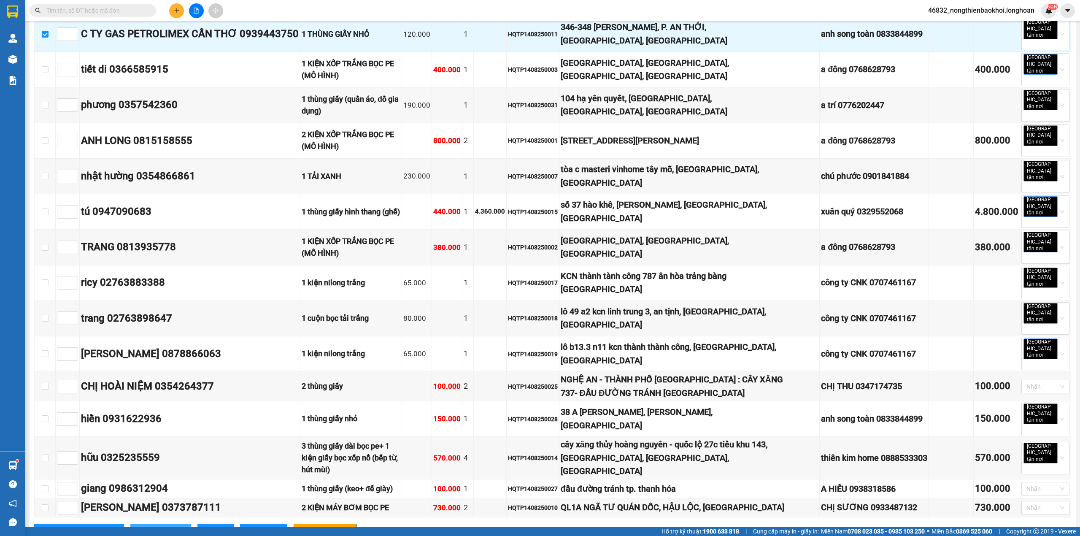
click at [146, 526] on span "Xuống kho gửi" at bounding box center [165, 530] width 38 height 9
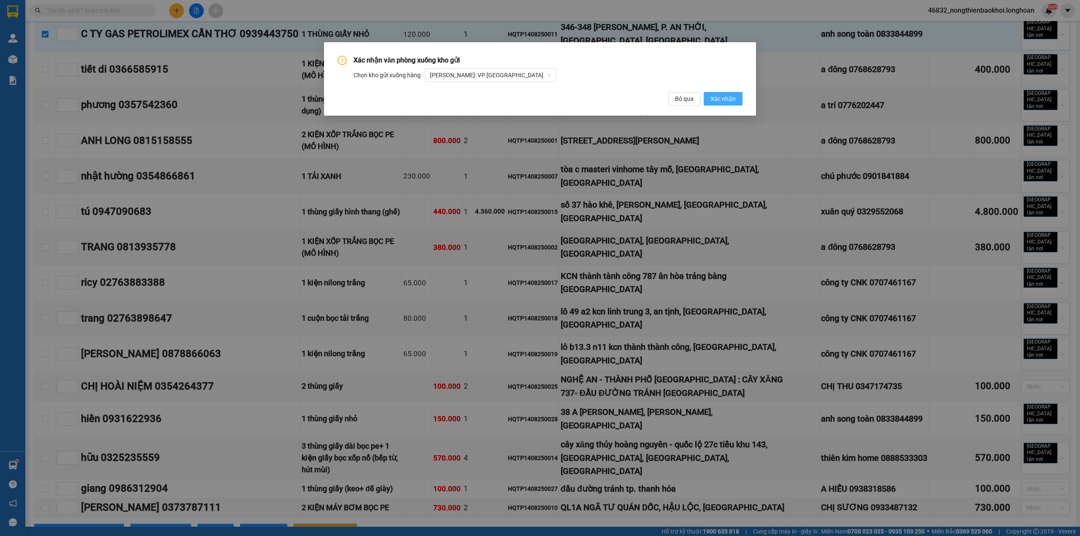
click at [720, 96] on span "Xác nhận" at bounding box center [722, 98] width 25 height 9
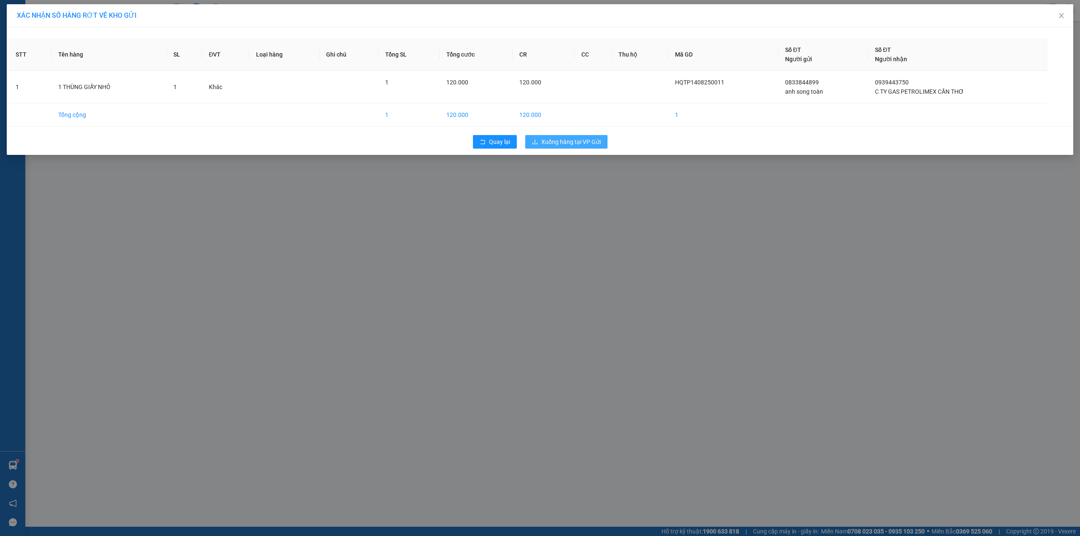
click at [570, 141] on span "Xuống hàng tại VP Gửi" at bounding box center [570, 141] width 59 height 9
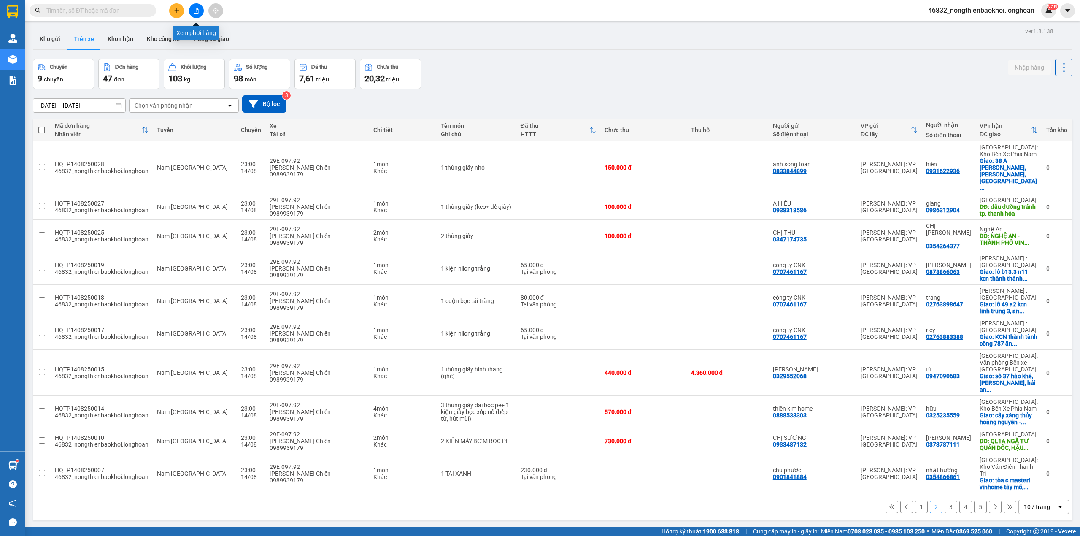
click at [200, 8] on button at bounding box center [196, 10] width 15 height 15
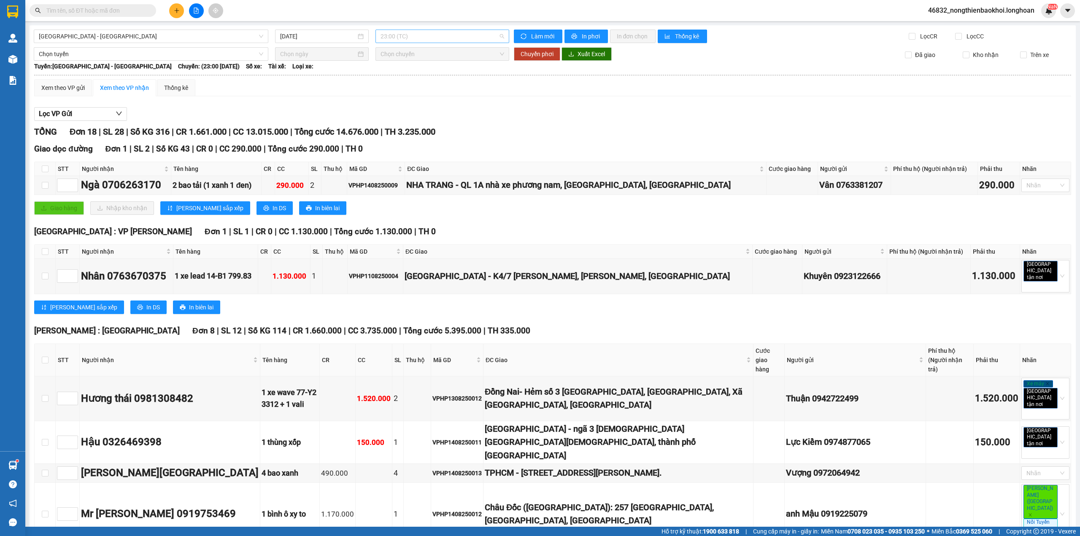
click at [434, 35] on span "23:00 (TC)" at bounding box center [442, 36] width 124 height 13
click at [211, 43] on div "[GEOGRAPHIC_DATA] - [GEOGRAPHIC_DATA]" at bounding box center [151, 36] width 235 height 13
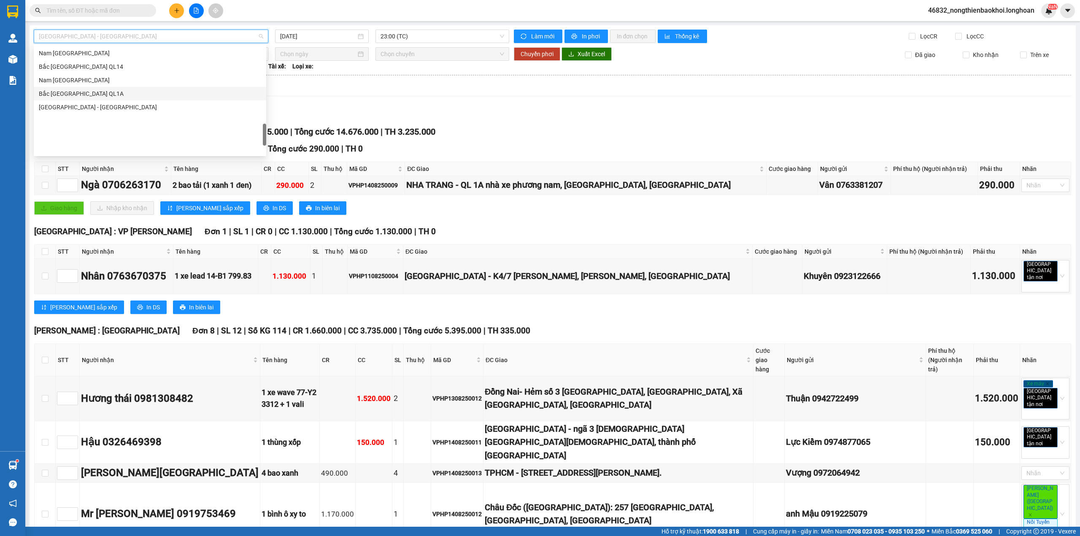
scroll to position [497, 0]
click at [101, 135] on div "Nam [GEOGRAPHIC_DATA]" at bounding box center [150, 136] width 222 height 9
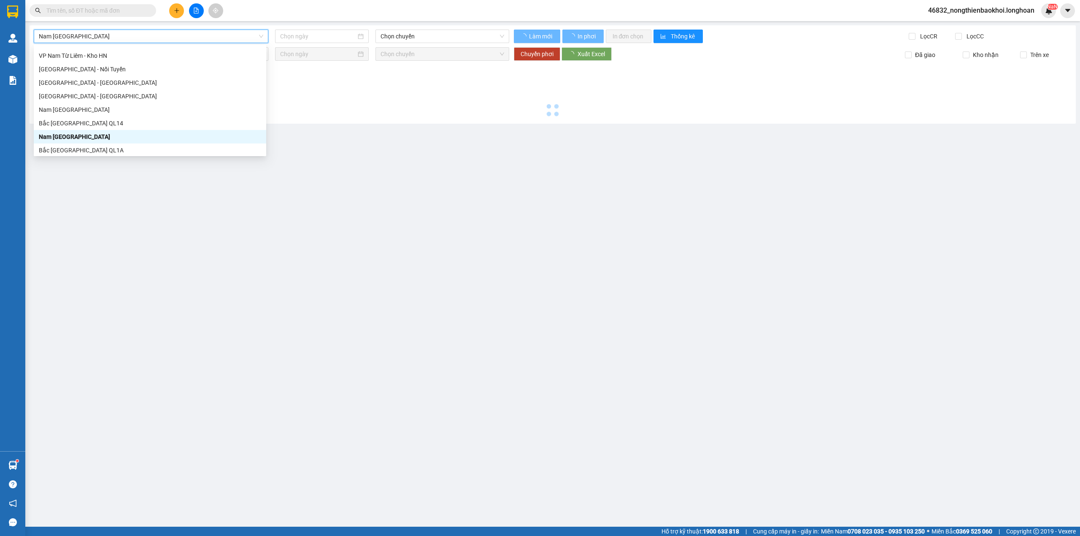
type input "[DATE]"
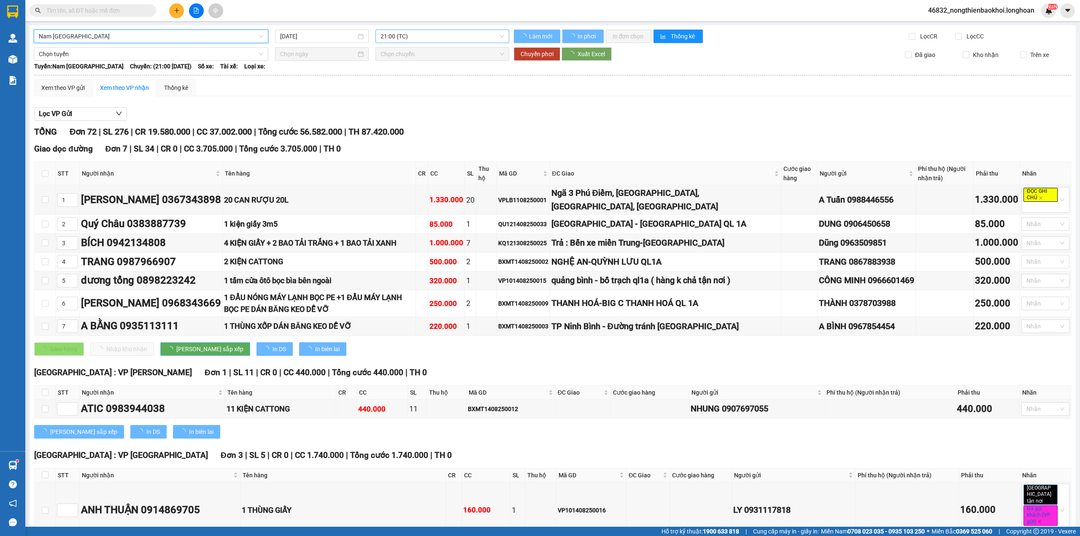
click at [400, 34] on span "21:00 (TC)" at bounding box center [442, 36] width 124 height 13
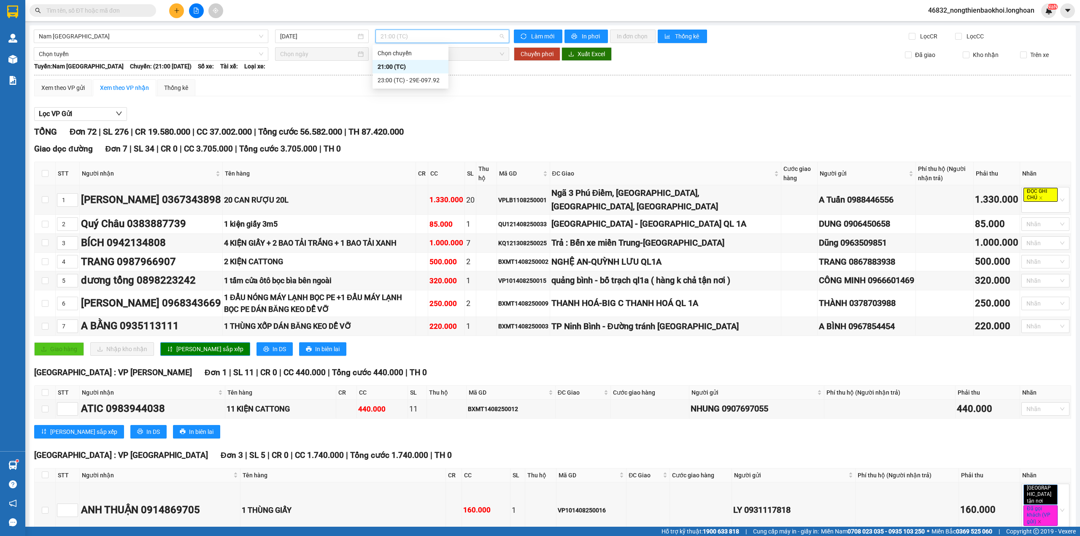
click at [404, 61] on div "21:00 (TC)" at bounding box center [410, 66] width 76 height 13
click at [57, 82] on div "Xem theo VP gửi" at bounding box center [63, 87] width 58 height 17
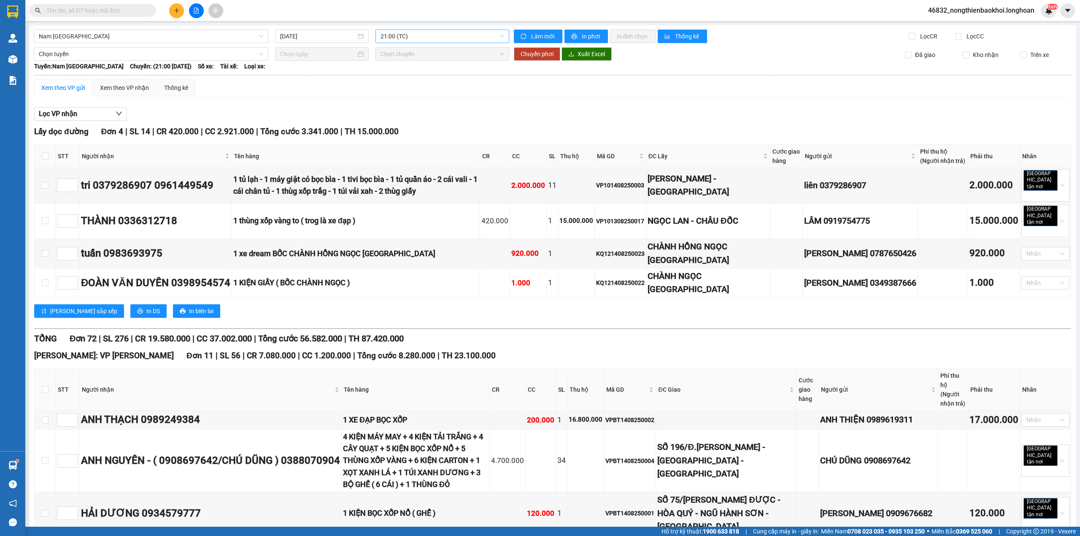
click at [421, 36] on span "21:00 (TC)" at bounding box center [442, 36] width 124 height 13
click at [402, 80] on div "23:00 (TC) - 29E-097.92" at bounding box center [411, 80] width 66 height 9
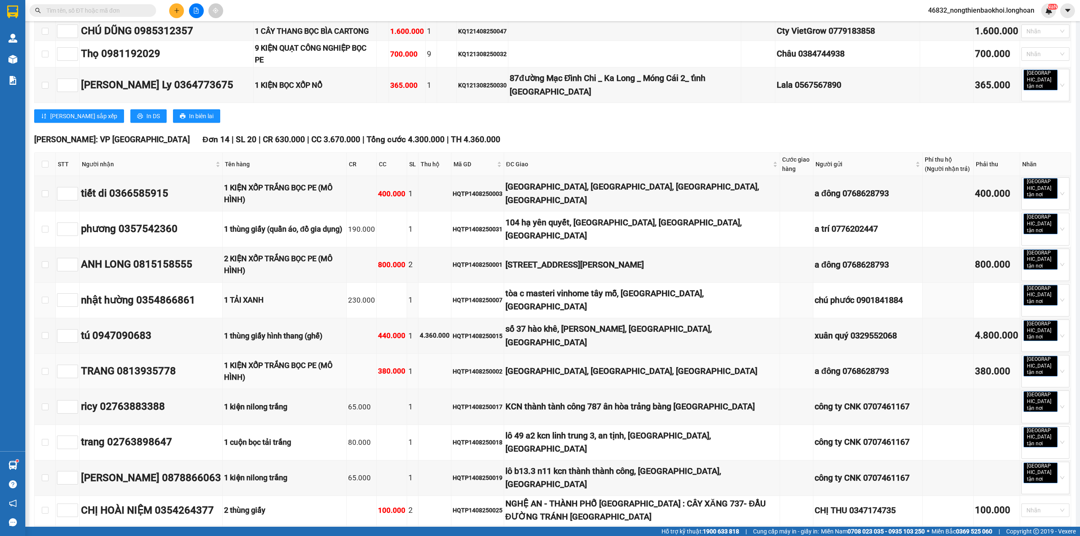
scroll to position [787, 0]
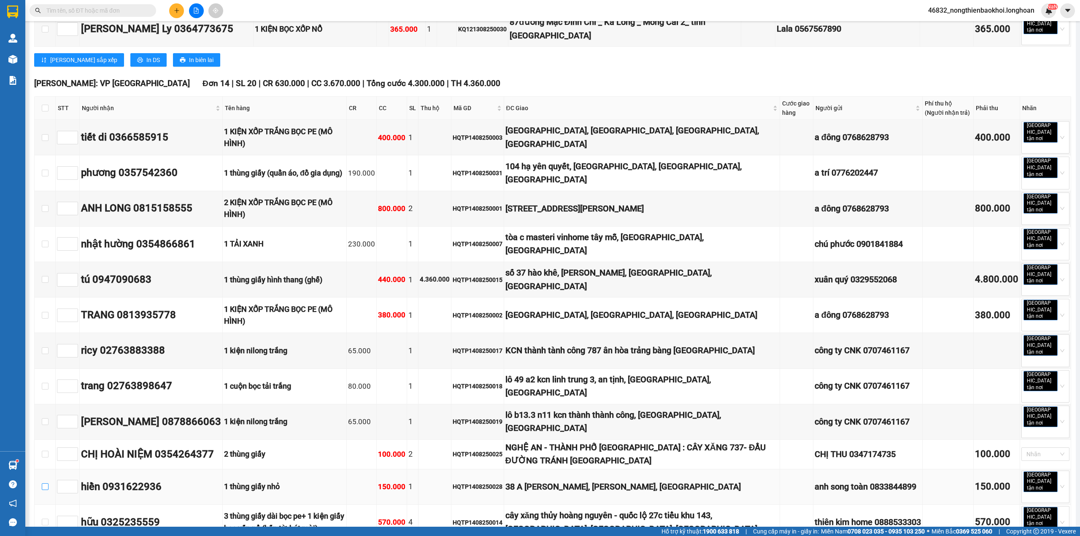
click at [45, 483] on input "checkbox" at bounding box center [45, 486] width 7 height 7
checkbox input "true"
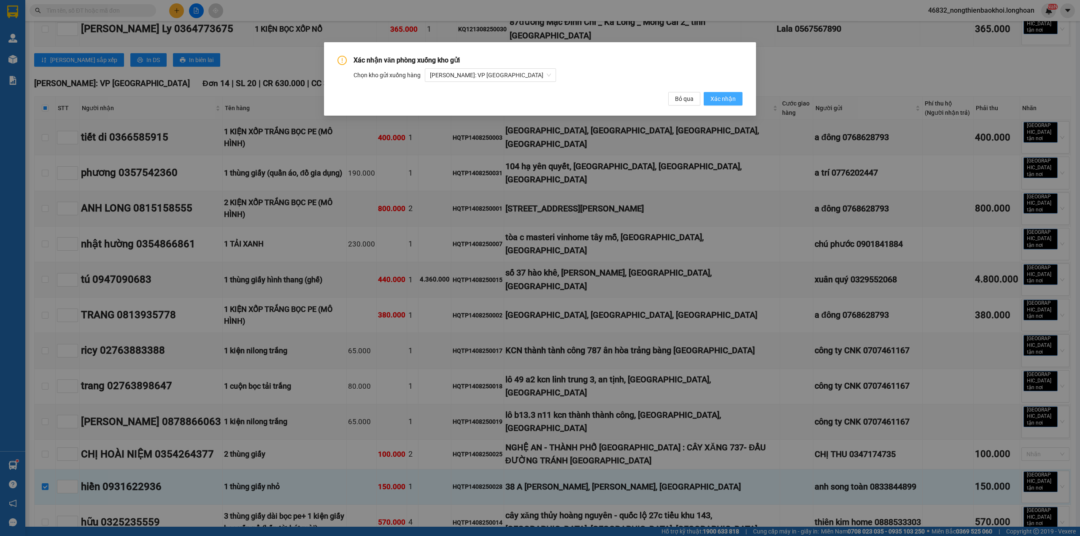
click at [719, 97] on span "Xác nhận" at bounding box center [722, 98] width 25 height 9
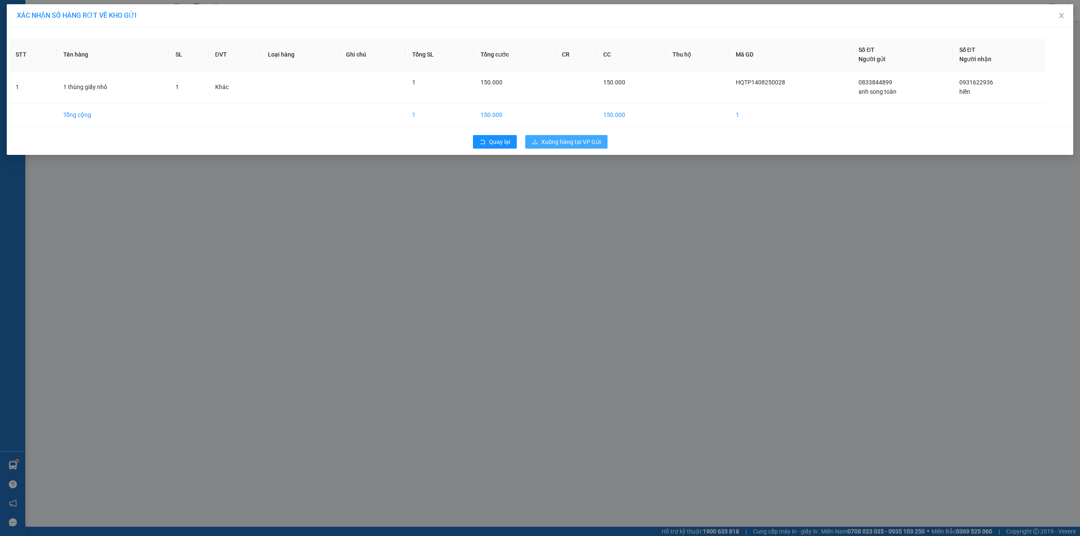
click at [566, 139] on span "Xuống hàng tại VP Gửi" at bounding box center [570, 141] width 59 height 9
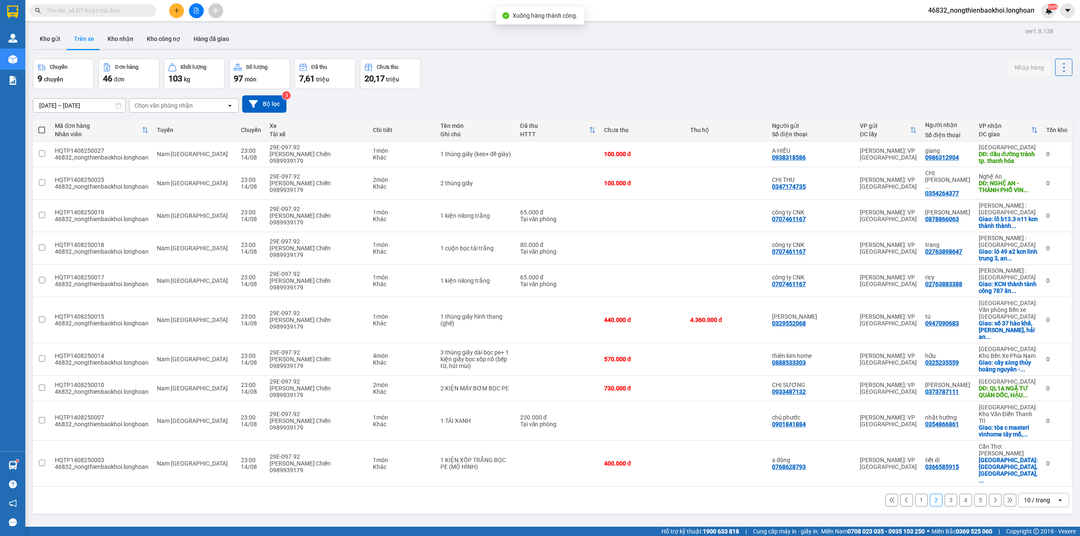
click at [568, 68] on div "Chuyến 9 chuyến Đơn hàng 46 đơn Khối lượng 103 kg Số lượng 97 món Đã thu 7,61 t…" at bounding box center [552, 74] width 1039 height 30
click at [483, 85] on div "Chuyến 9 chuyến Đơn hàng 46 đơn Khối lượng 103 kg Số lượng 97 món Đã thu 7,61 t…" at bounding box center [552, 74] width 1039 height 30
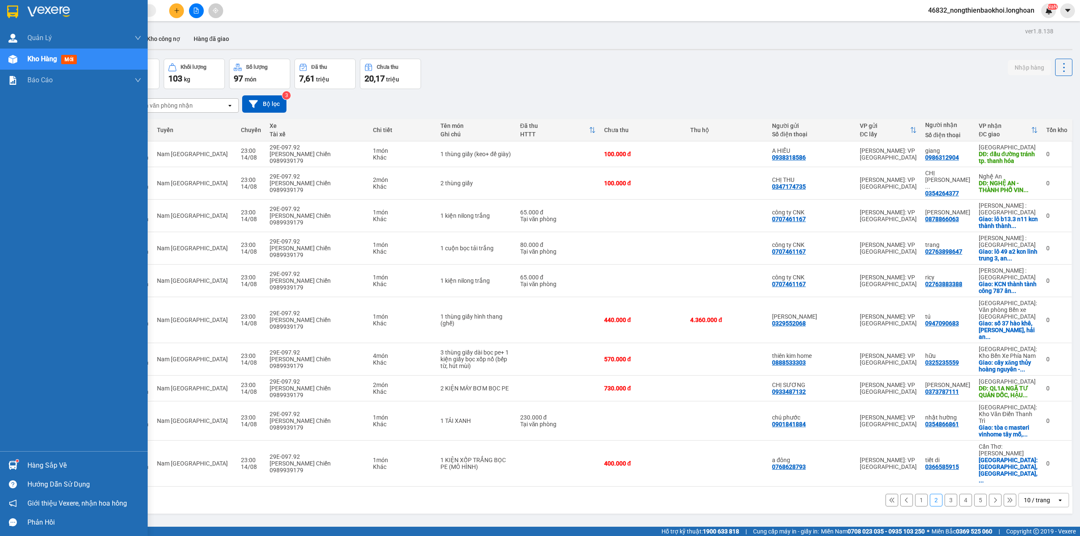
click at [66, 58] on span "mới" at bounding box center [69, 59] width 16 height 9
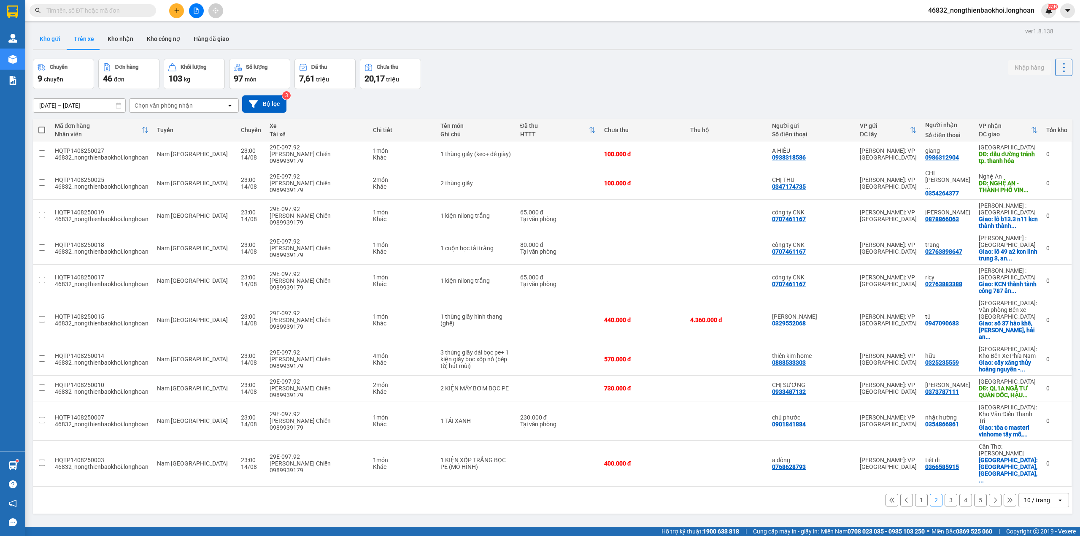
click at [48, 38] on button "Kho gửi" at bounding box center [50, 39] width 34 height 20
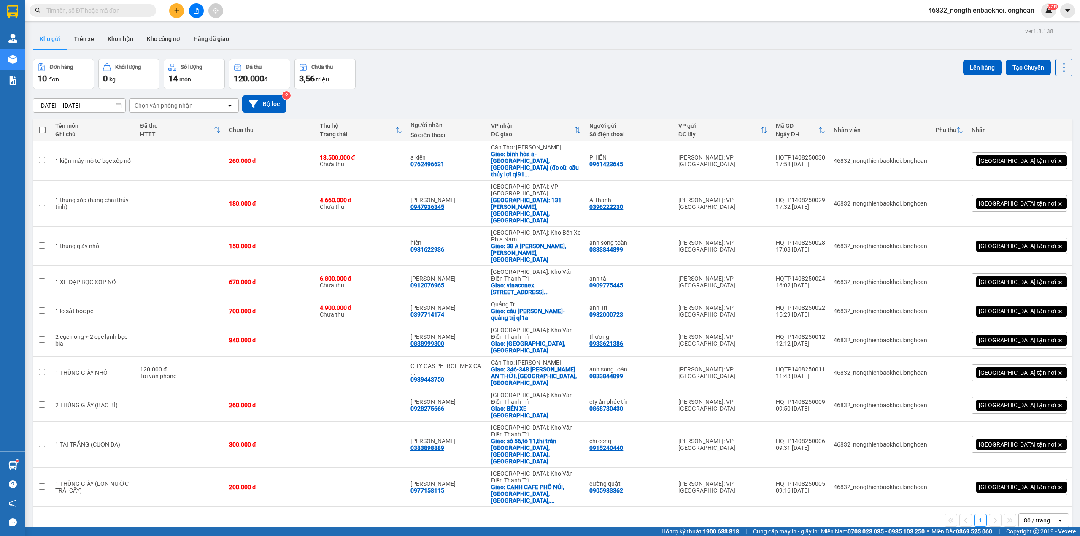
click at [453, 81] on div "Đơn hàng 10 đơn Khối lượng 0 kg Số lượng 14 món Đã thu 120.000 đ Chưa thu 3,56 …" at bounding box center [552, 74] width 1039 height 30
click at [456, 84] on div "Đơn hàng 10 đơn Khối lượng 0 kg Số lượng 14 món Đã thu 120.000 đ Chưa thu 3,56 …" at bounding box center [552, 74] width 1039 height 30
click at [274, 458] on div "ver 1.8.138 Kho gửi Trên xe Kho nhận Kho công nợ Hàng đã giao Đơn hàng 10 đơn K…" at bounding box center [553, 293] width 1046 height 536
click at [359, 356] on td at bounding box center [361, 372] width 91 height 32
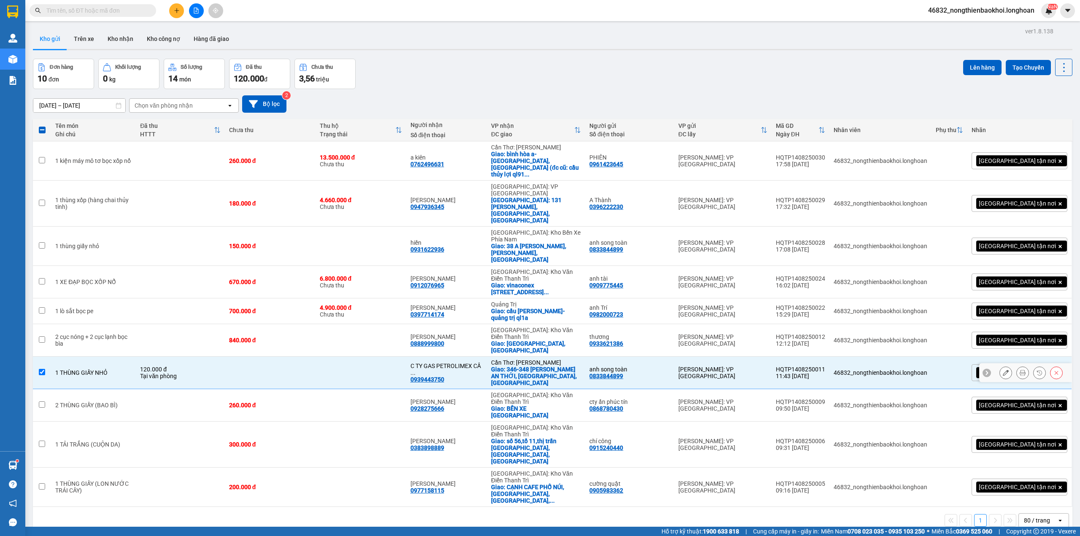
click at [359, 356] on td at bounding box center [361, 372] width 91 height 32
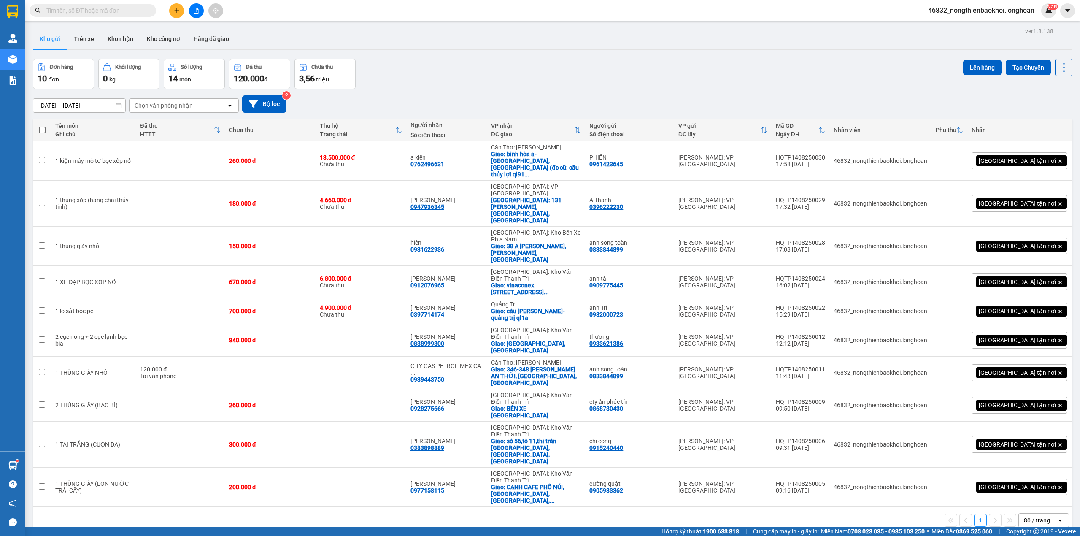
click at [299, 446] on div "ver 1.8.138 Kho gửi Trên xe Kho nhận Kho công nợ Hàng đã giao Đơn hàng 10 đơn K…" at bounding box center [553, 293] width 1046 height 536
click at [515, 61] on div "Đơn hàng 10 đơn Khối lượng 0 kg Số lượng 14 món Đã thu 120.000 đ Chưa thu 3,56 …" at bounding box center [552, 74] width 1039 height 30
click at [406, 356] on td at bounding box center [361, 372] width 91 height 32
checkbox input "true"
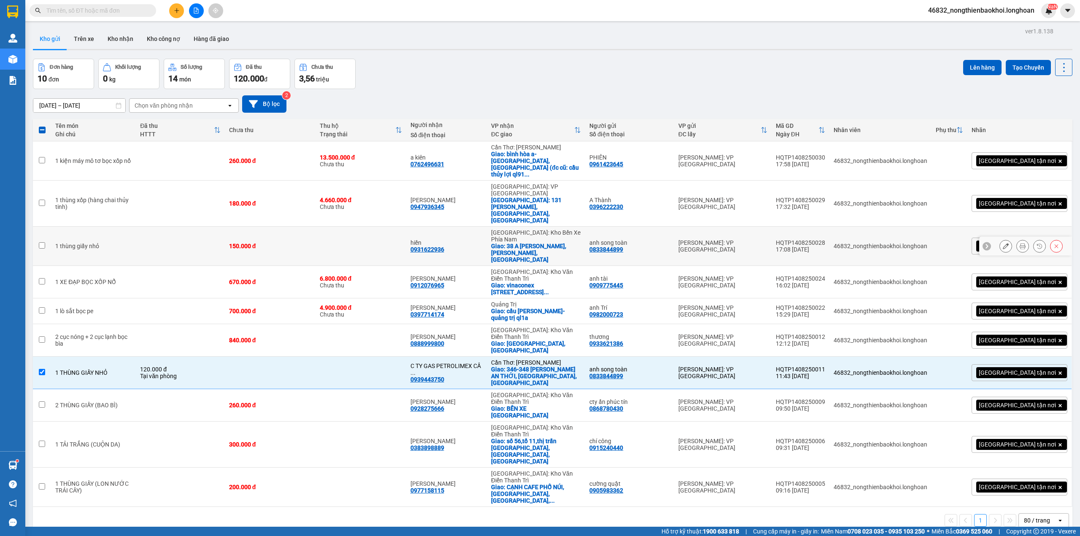
click at [406, 227] on td at bounding box center [361, 246] width 91 height 39
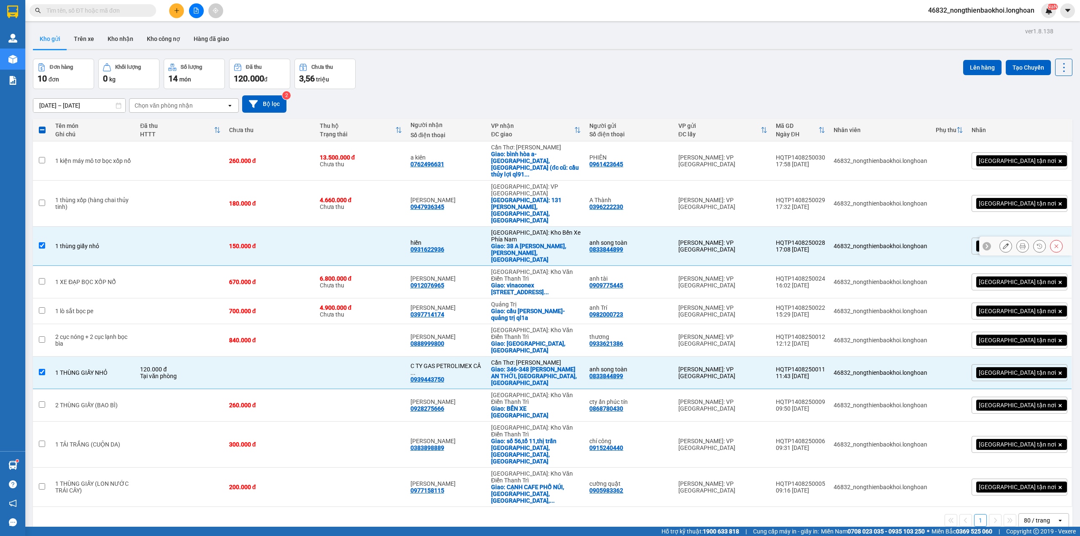
click at [405, 227] on td at bounding box center [361, 246] width 91 height 39
checkbox input "false"
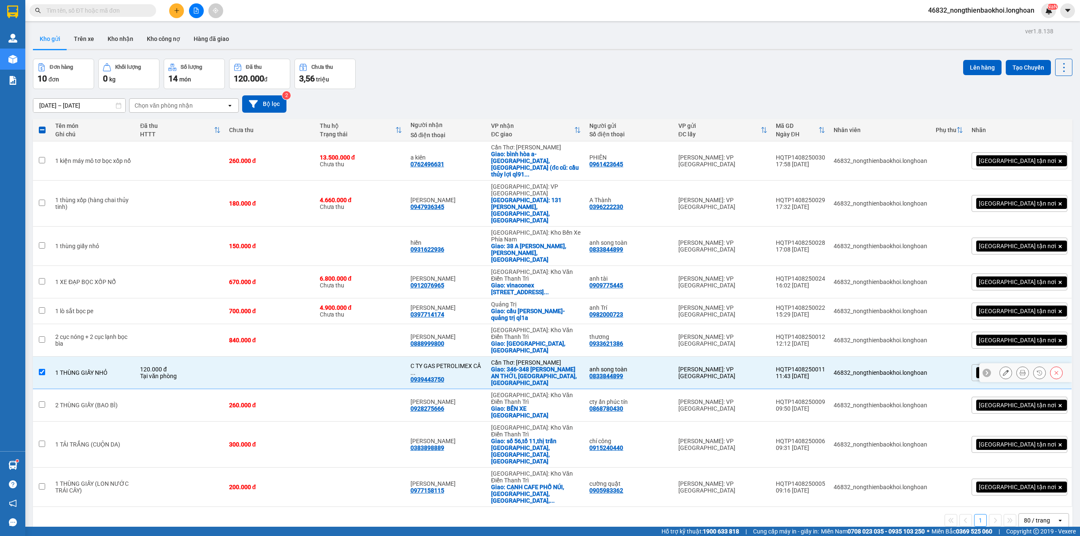
click at [364, 356] on td at bounding box center [361, 372] width 91 height 32
checkbox input "false"
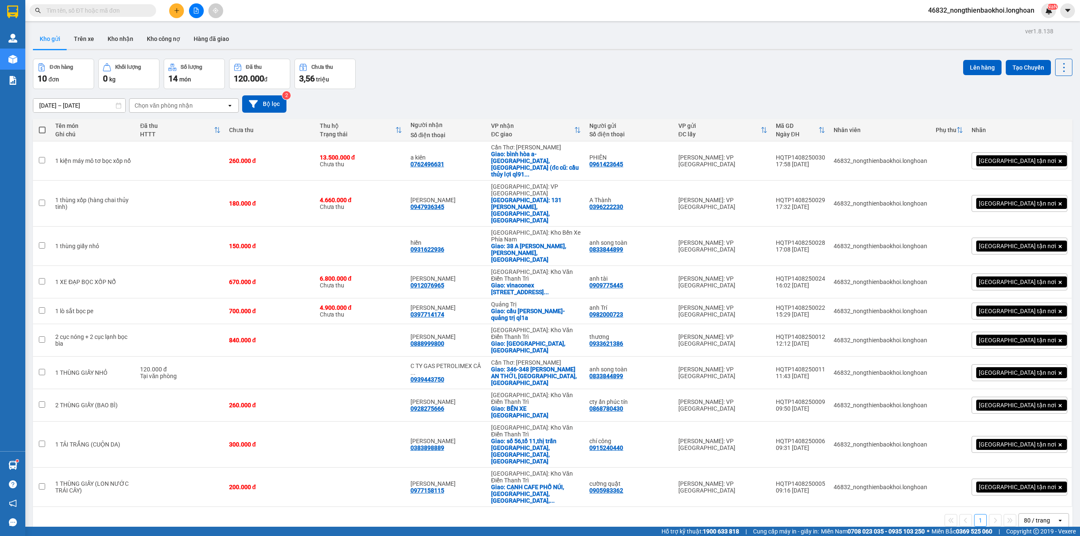
click at [425, 72] on div "Đơn hàng 10 đơn Khối lượng 0 kg Số lượng 14 món Đã thu 120.000 đ Chưa thu 3,56 …" at bounding box center [552, 74] width 1039 height 30
drag, startPoint x: 318, startPoint y: 456, endPoint x: 256, endPoint y: 499, distance: 76.1
click at [318, 456] on div "ver 1.8.138 Kho gửi Trên xe Kho nhận Kho công nợ Hàng đã giao Đơn hàng 10 đơn K…" at bounding box center [553, 293] width 1046 height 536
click at [517, 71] on div "Đơn hàng 10 đơn Khối lượng 0 kg Số lượng 14 món Đã thu 120.000 đ Chưa thu 3,56 …" at bounding box center [552, 74] width 1039 height 30
drag, startPoint x: 140, startPoint y: 370, endPoint x: 468, endPoint y: 73, distance: 442.6
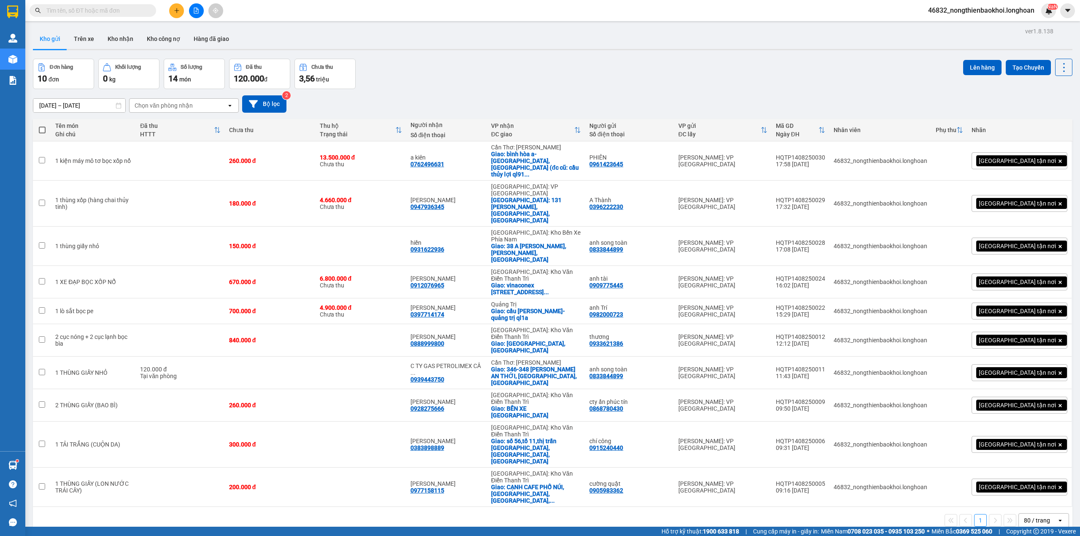
click at [468, 73] on div "Đơn hàng 10 đơn Khối lượng 0 kg Số lượng 14 món Đã thu 120.000 đ Chưa thu 3,56 …" at bounding box center [552, 74] width 1039 height 30
click at [441, 88] on div "Đơn hàng 10 đơn Khối lượng 0 kg Số lượng 14 món Đã thu 120.000 đ Chưa thu 3,56 …" at bounding box center [552, 74] width 1039 height 30
